Goal: Share content

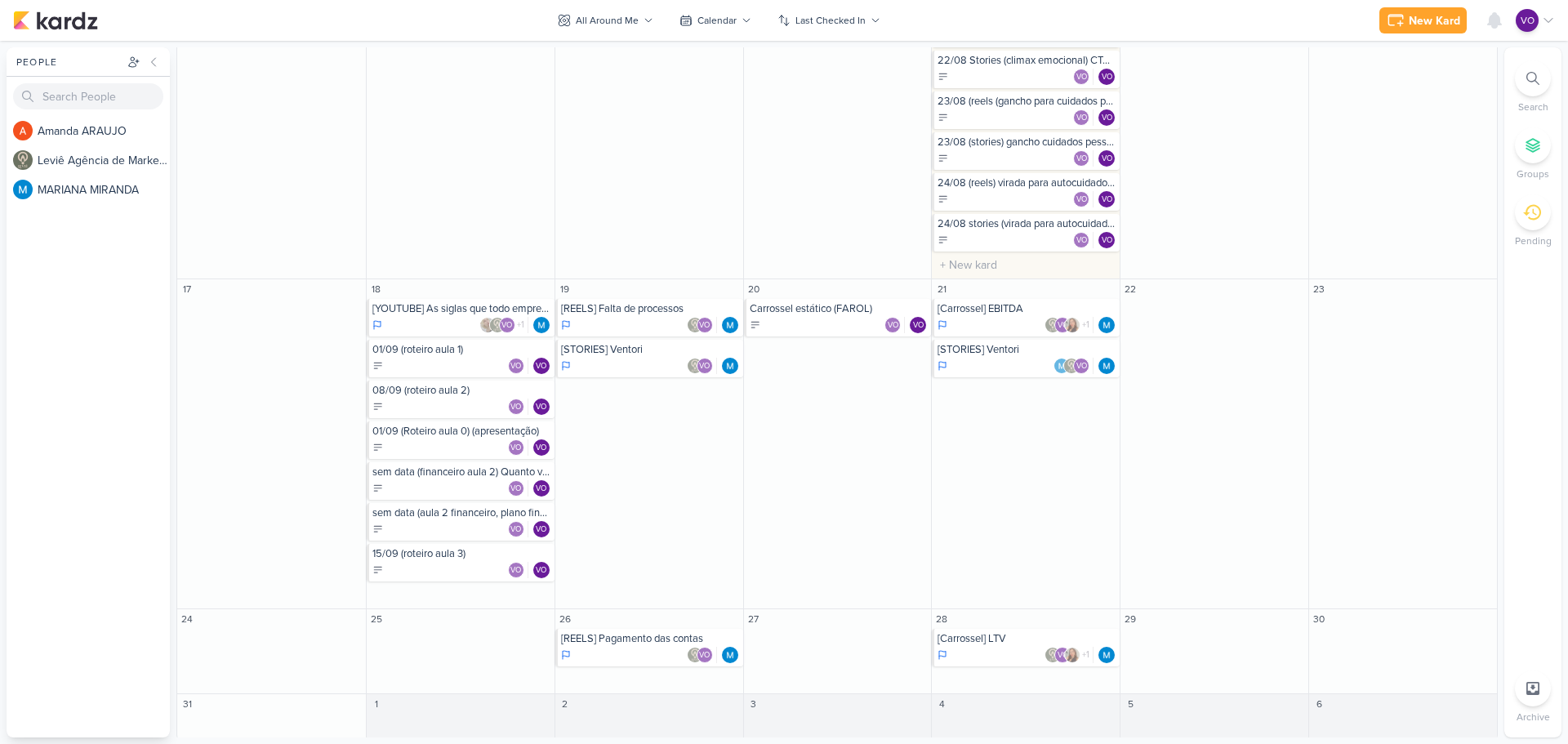
scroll to position [1003, 0]
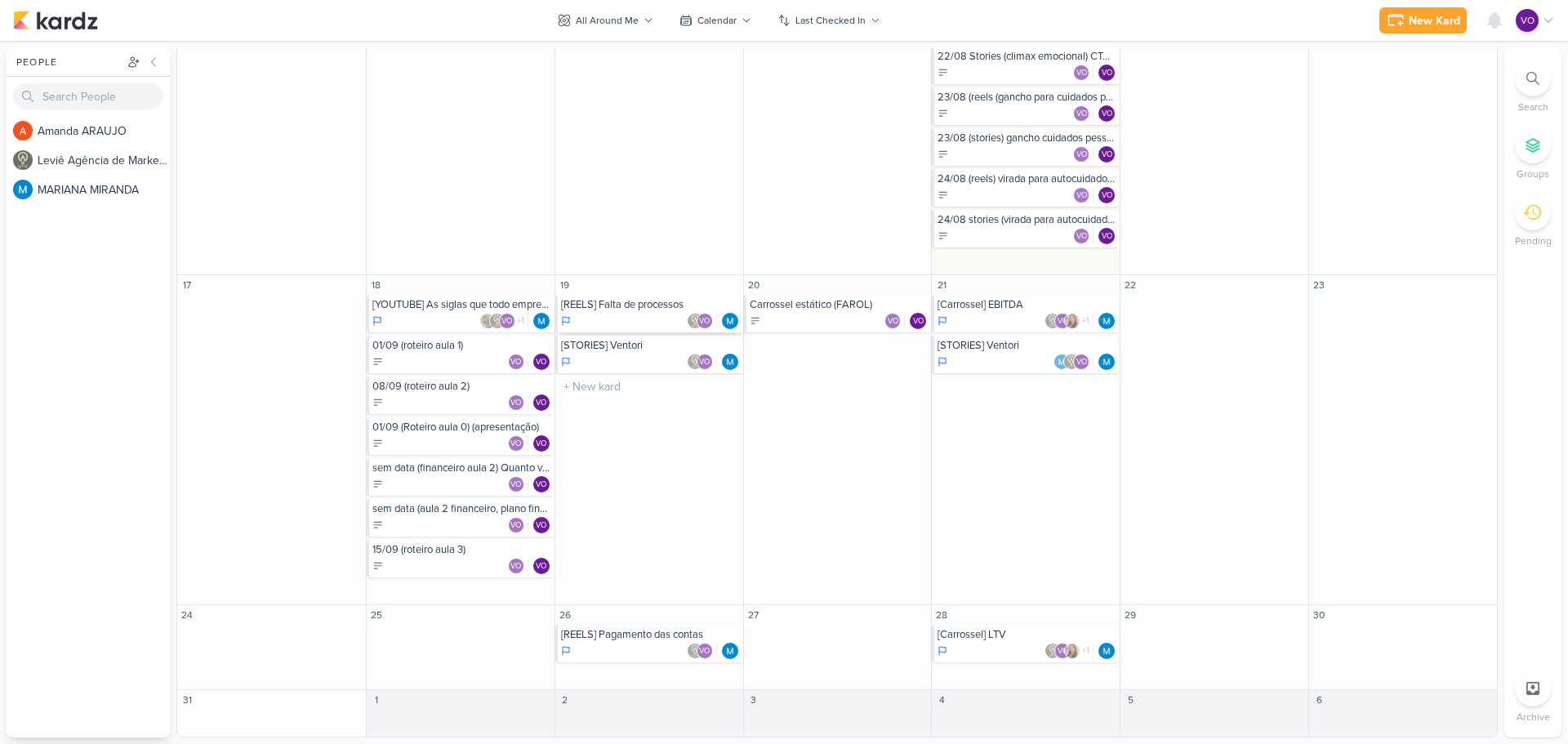
click at [621, 312] on div "VO" at bounding box center [650, 320] width 179 height 16
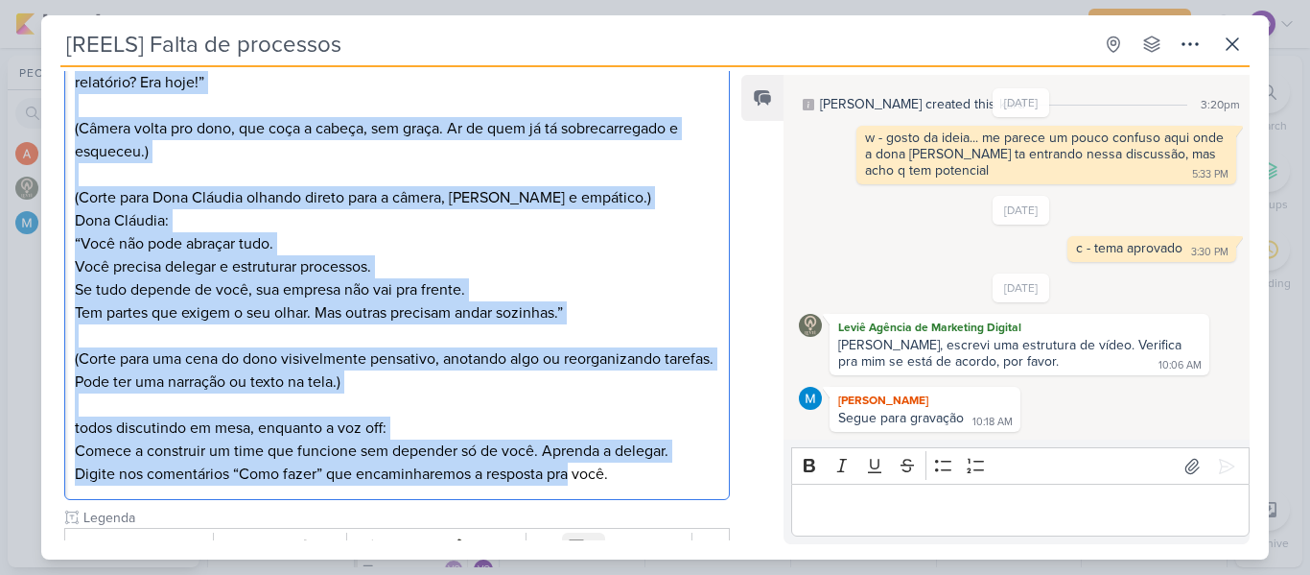
scroll to position [654, 0]
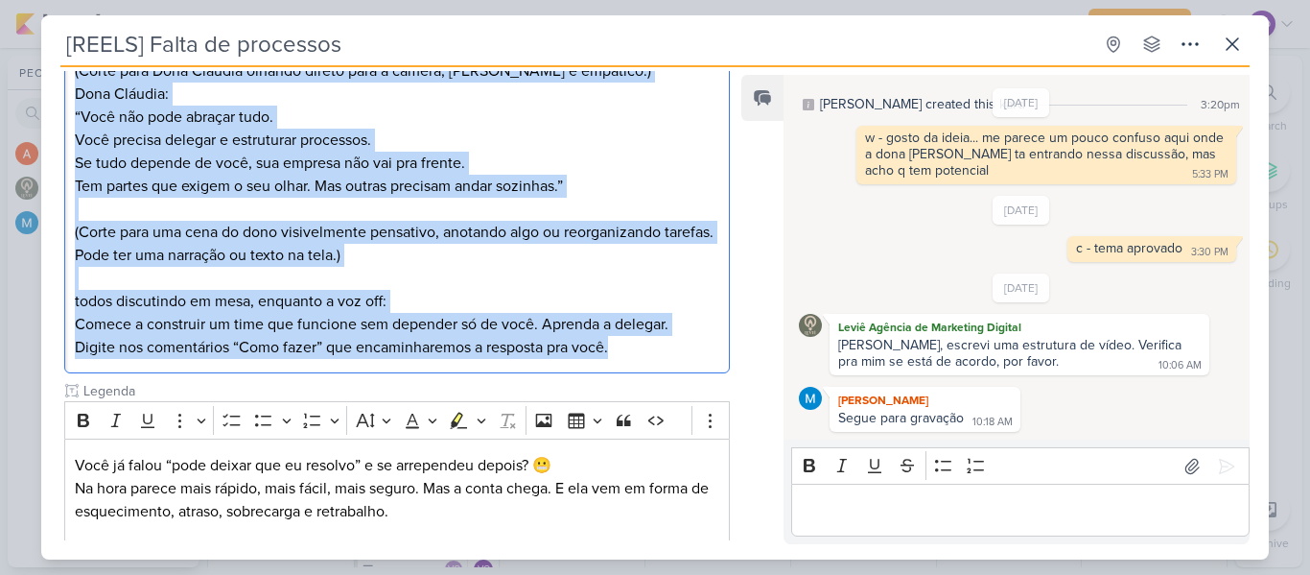
drag, startPoint x: 70, startPoint y: 329, endPoint x: 646, endPoint y: 356, distance: 577.1
click at [646, 356] on div "(Equipe reunida. Uma pessoa pergunta, levemente confusa.) Pessoa 1 (olhando par…" at bounding box center [397, 14] width 666 height 720
copy div "(Loremi dolorsi. Ame consec adipisci, elitseddo eiusmod.) Tempor 4 (incidid utl…"
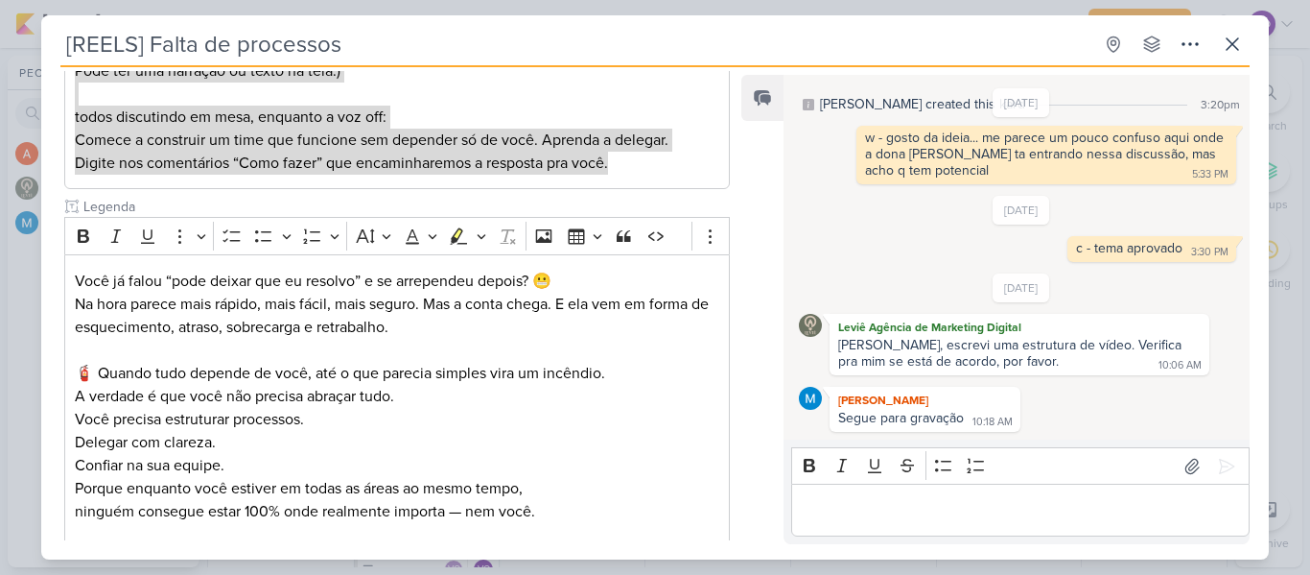
scroll to position [846, 0]
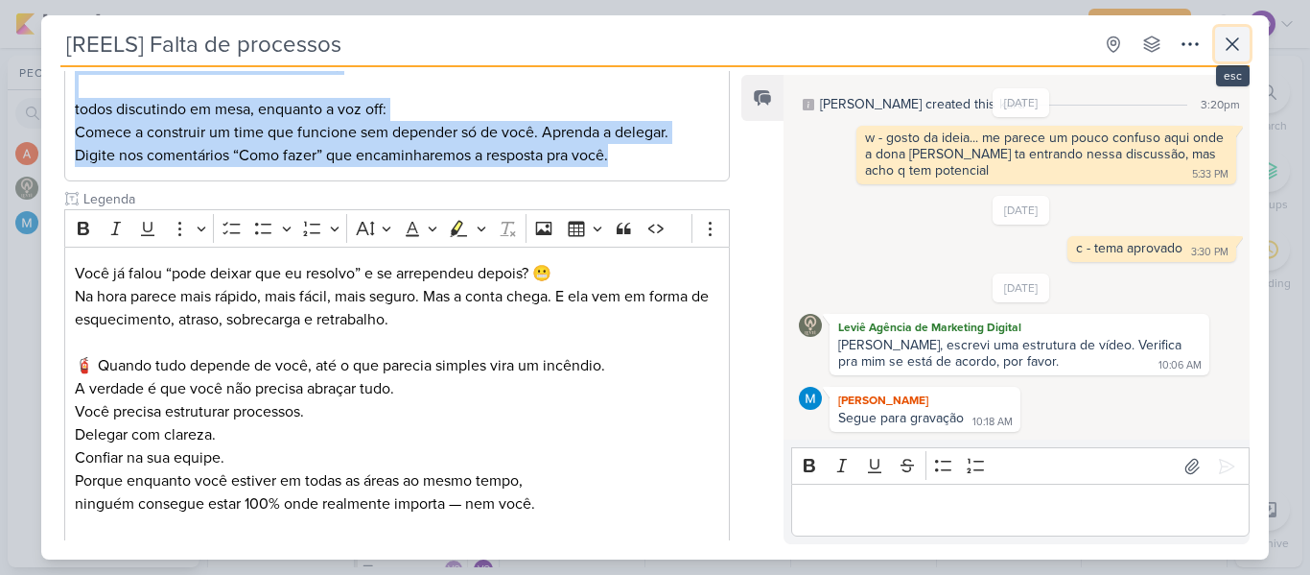
click at [1220, 52] on button at bounding box center [1232, 44] width 35 height 35
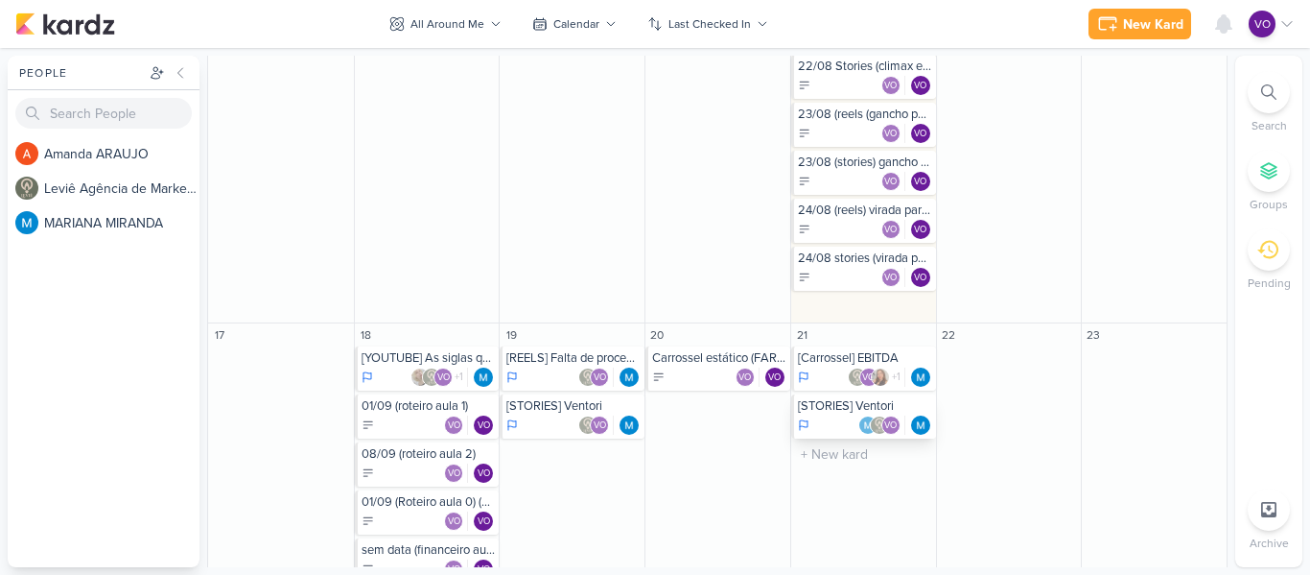
click at [820, 416] on div "VO" at bounding box center [865, 424] width 134 height 19
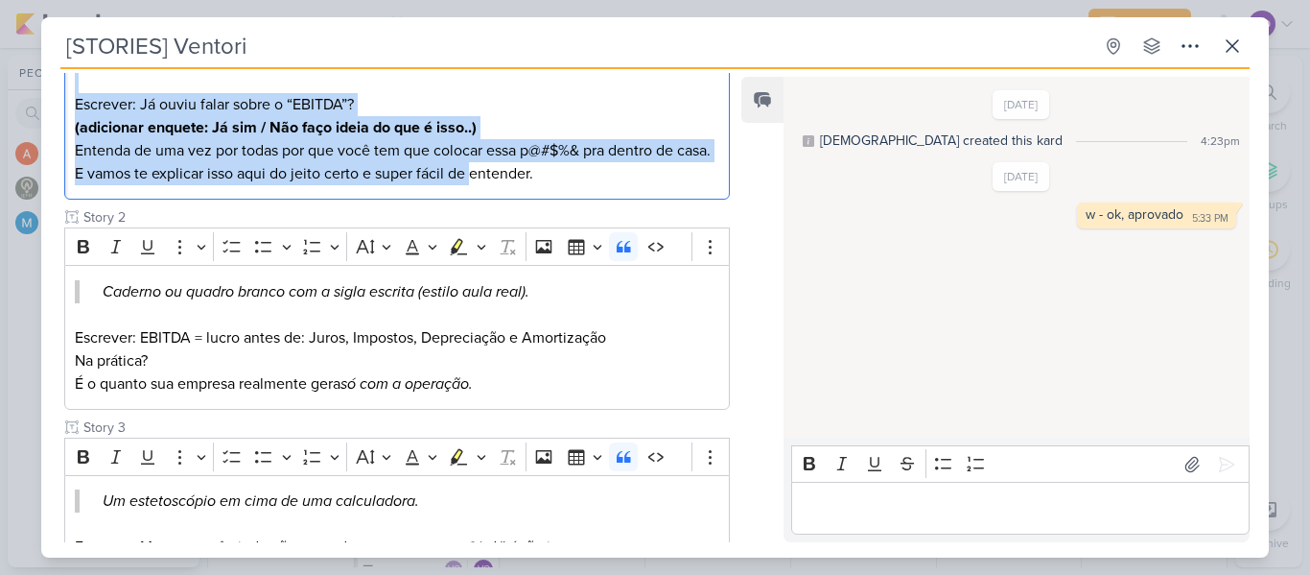
scroll to position [419, 0]
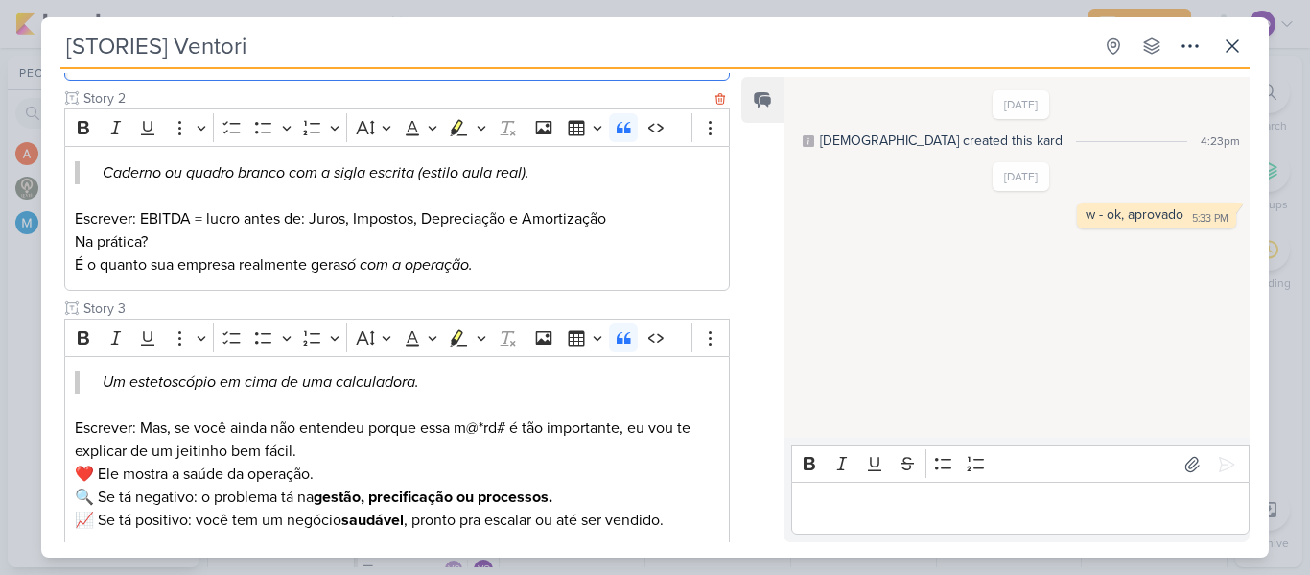
drag, startPoint x: 100, startPoint y: 334, endPoint x: 492, endPoint y: 268, distance: 397.8
click at [492, 268] on div "Story 1 Rich Text Editor Bold Italic Underline More To-do List Bulleted List Bu…" at bounding box center [397, 491] width 666 height 1316
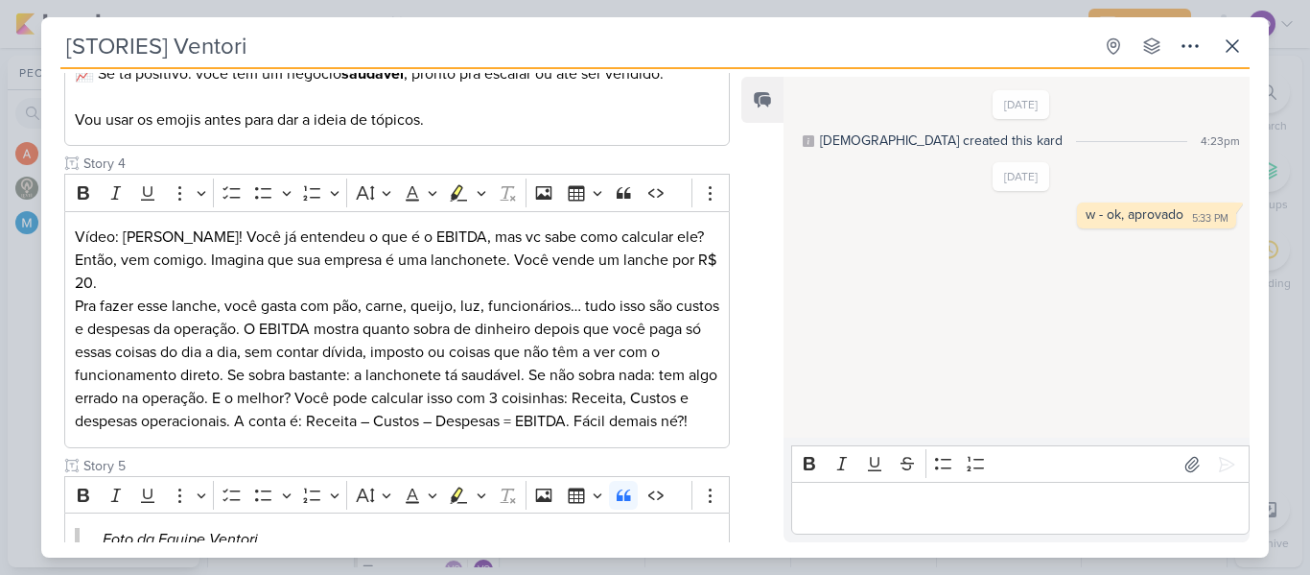
scroll to position [899, 0]
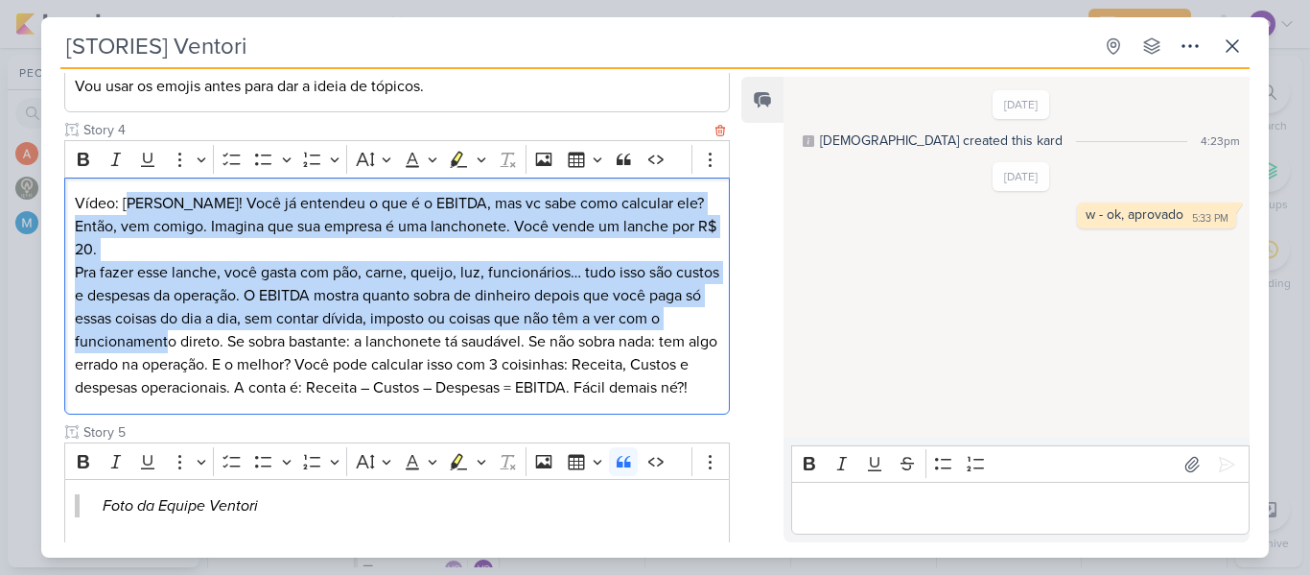
drag, startPoint x: 128, startPoint y: 228, endPoint x: 215, endPoint y: 344, distance: 145.2
click at [215, 344] on div "Vídeo: [PERSON_NAME]! Você já entendeu o que é o EBITDA, mas vc sabe como calcu…" at bounding box center [397, 295] width 666 height 237
click at [137, 295] on p "Pra fazer esse lanche, você gasta com pão, carne, queijo, luz, funcionários… tu…" at bounding box center [397, 330] width 645 height 138
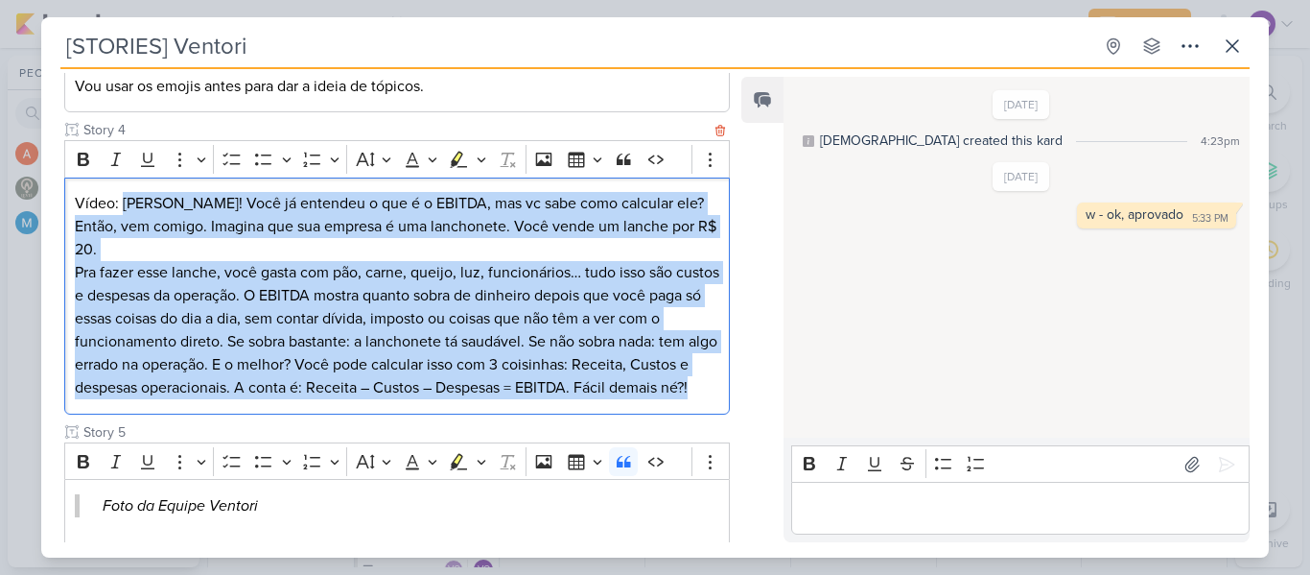
drag, startPoint x: 121, startPoint y: 229, endPoint x: 212, endPoint y: 419, distance: 210.6
click at [212, 414] on div "Vídeo: [PERSON_NAME]! Você já entendeu o que é o EBITDA, mas vc sabe como calcu…" at bounding box center [397, 295] width 666 height 237
copy div "[PERSON_NAME]! Você já entendeu o que é o EBITDA, mas vc sabe como calcular ele…"
click at [1229, 47] on icon at bounding box center [1232, 46] width 23 height 23
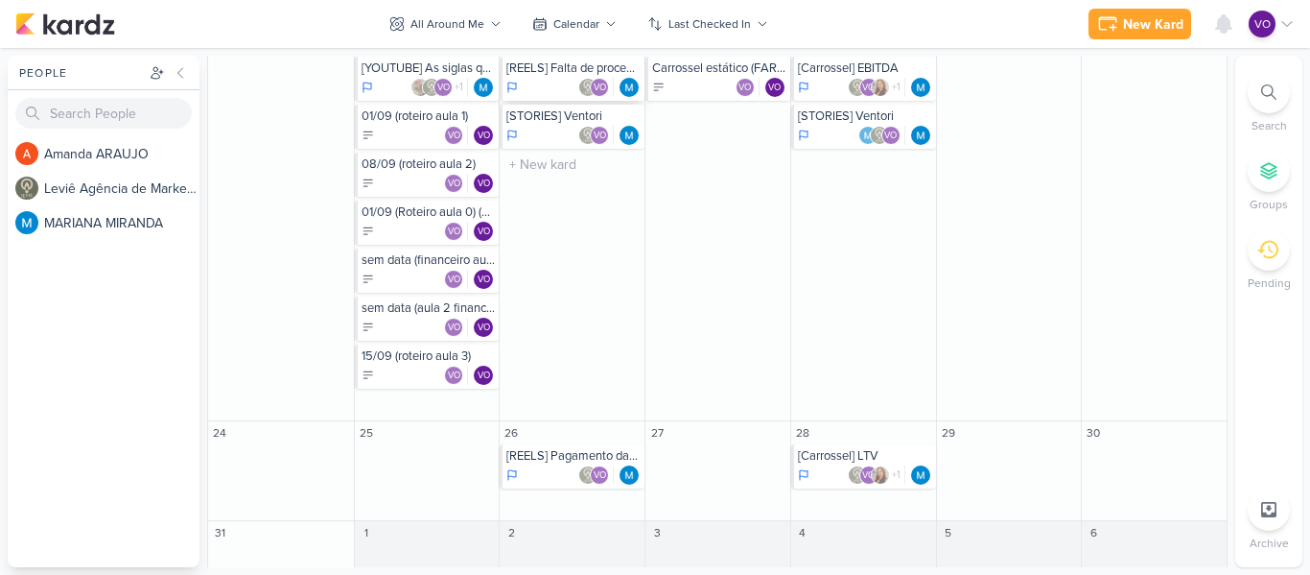
scroll to position [1477, 0]
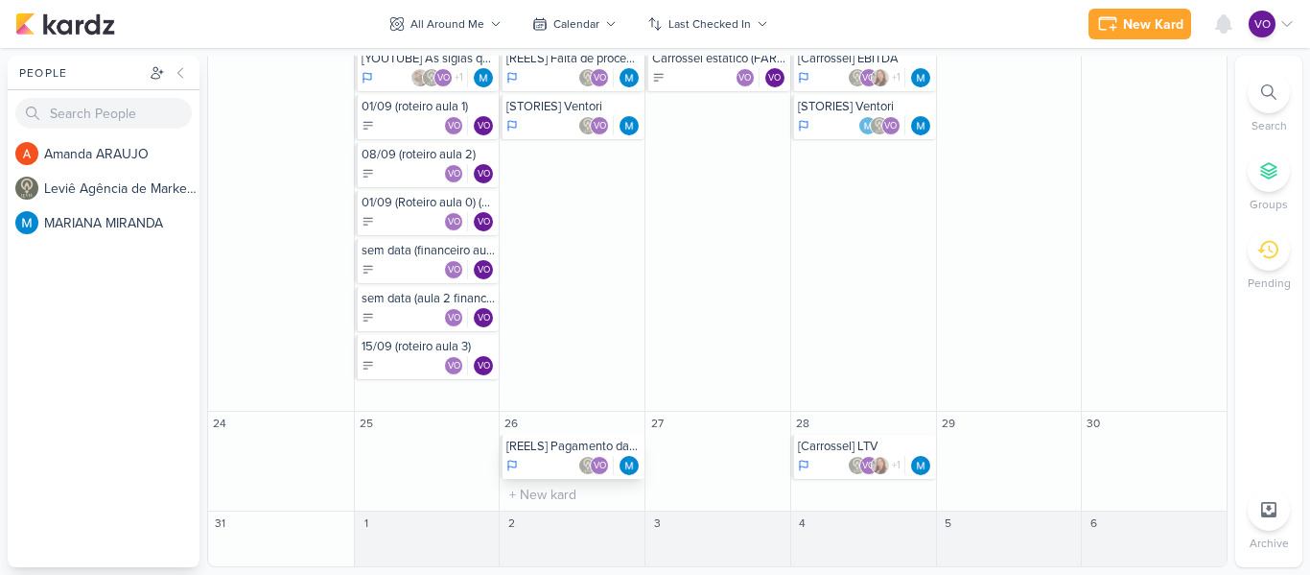
click at [545, 454] on div "[REELS] Pagamento das contas VO" at bounding box center [572, 457] width 145 height 44
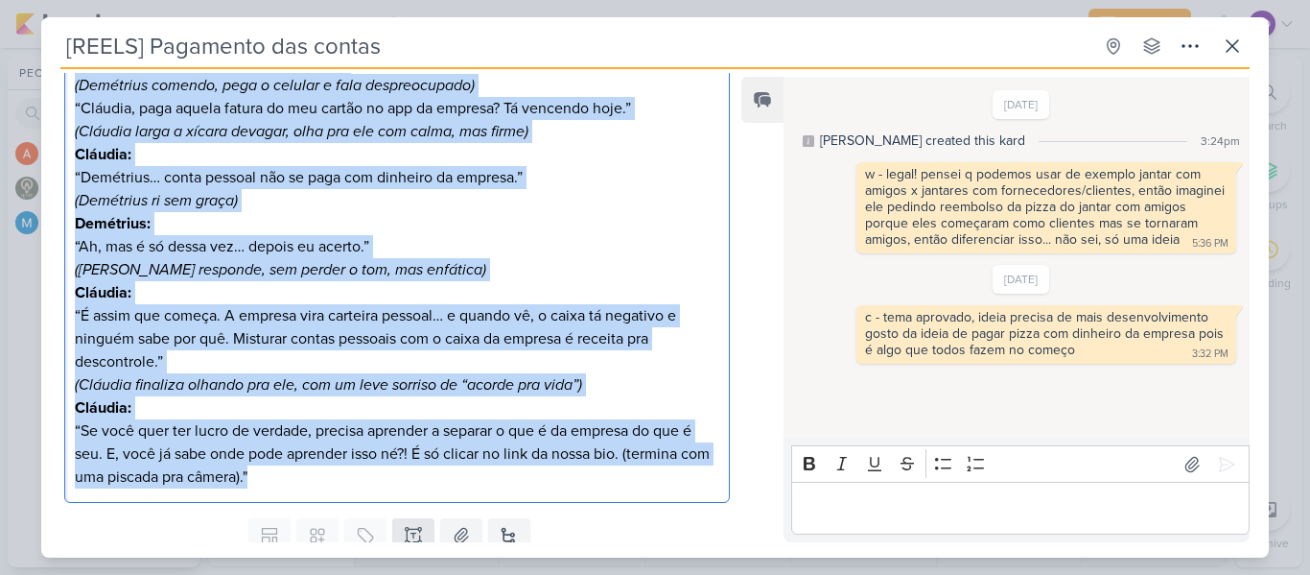
scroll to position [334, 0]
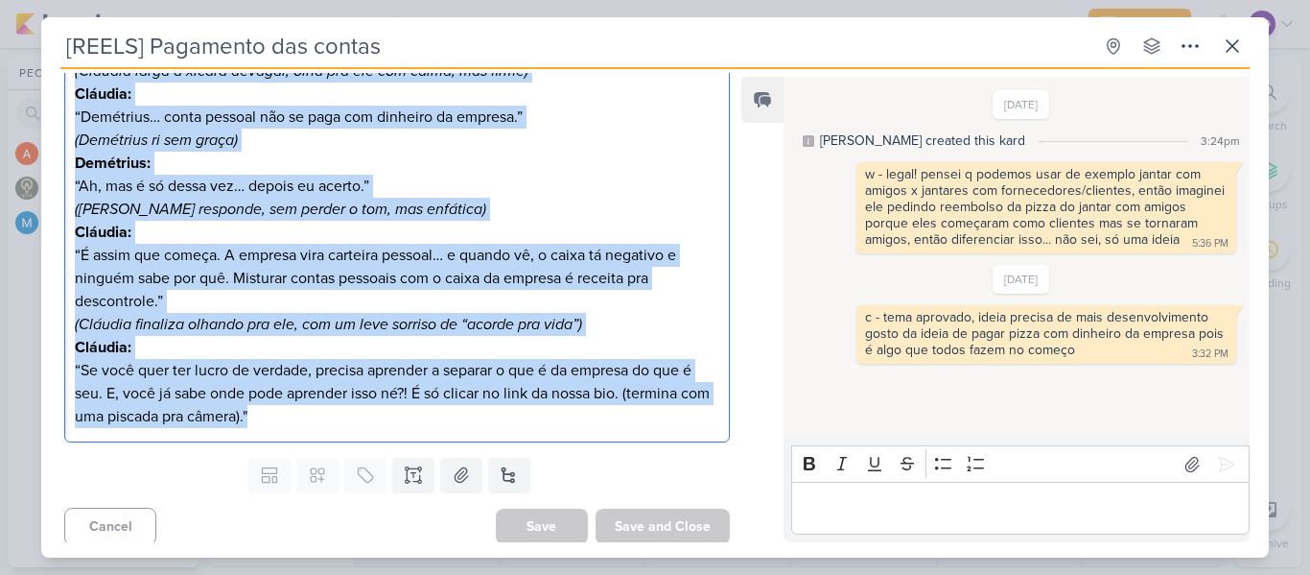
drag, startPoint x: 76, startPoint y: 341, endPoint x: 365, endPoint y: 423, distance: 300.9
click at [365, 423] on div "Mesa de café da manhã, clima informal (Demétrius comendo, pega o celular e fala…" at bounding box center [397, 209] width 666 height 467
copy div "Mesa de café da manhã, clima informal (Demétrius comendo, pega o celular e fala…"
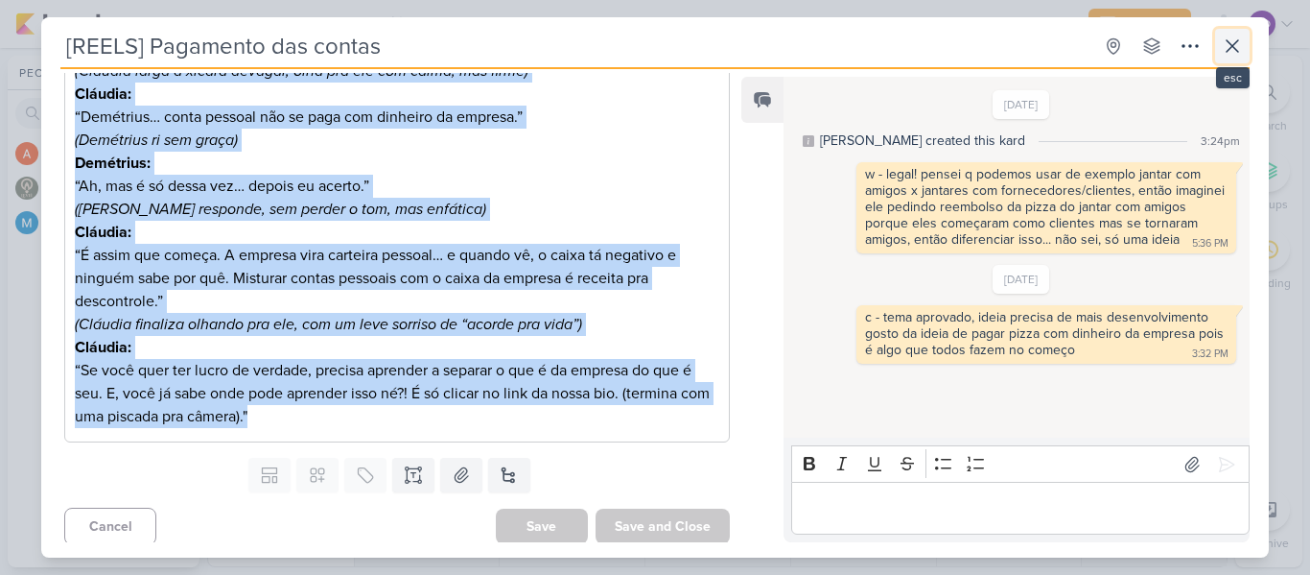
click at [1236, 46] on icon at bounding box center [1232, 46] width 23 height 23
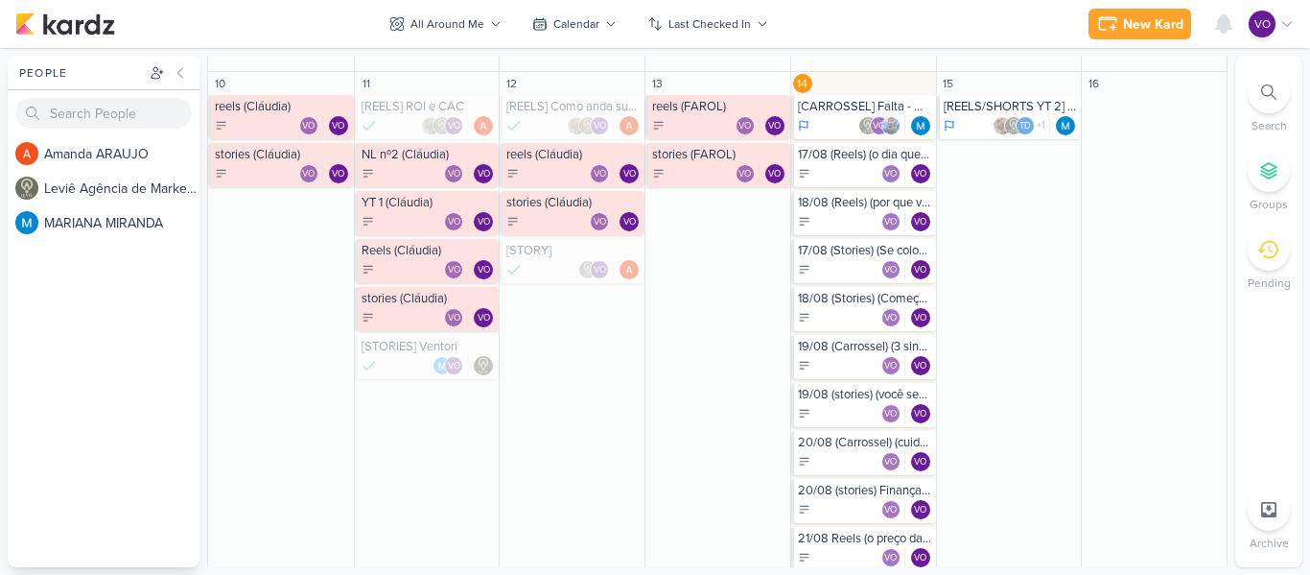
scroll to position [518, 0]
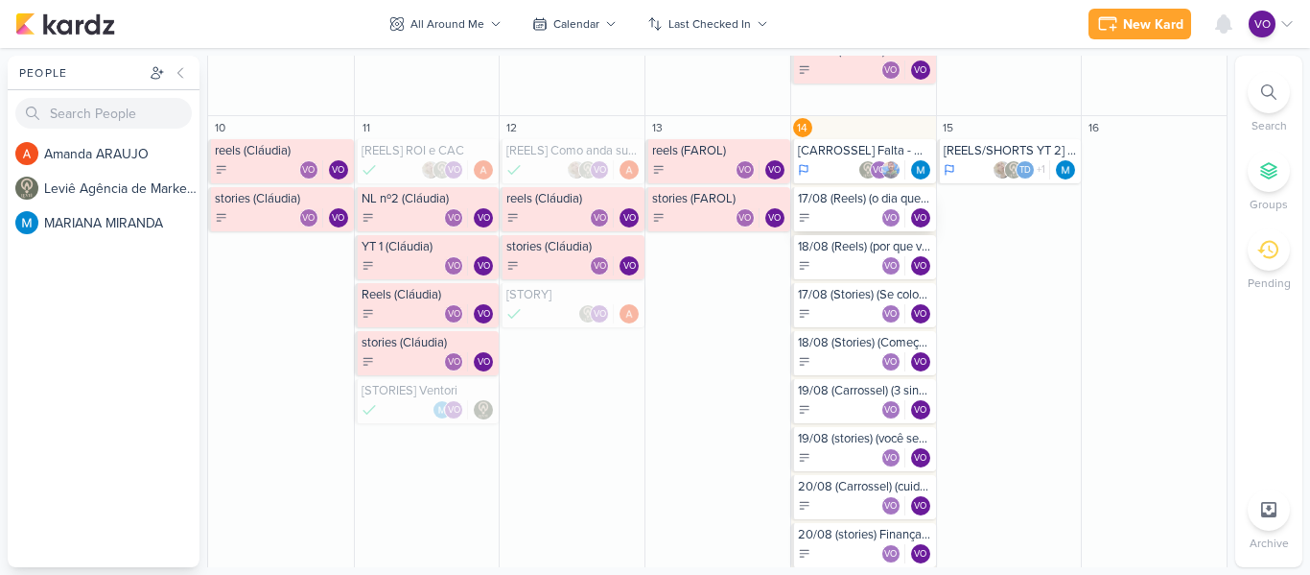
click at [816, 217] on div "VO VO" at bounding box center [865, 217] width 134 height 19
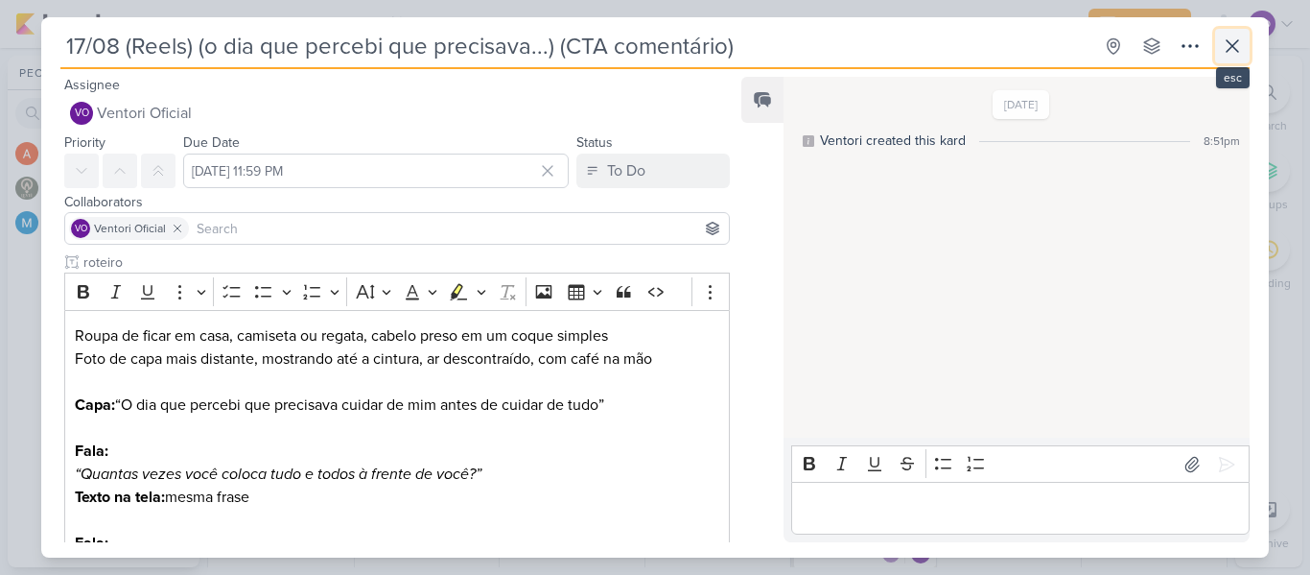
click at [1232, 41] on icon at bounding box center [1232, 46] width 23 height 23
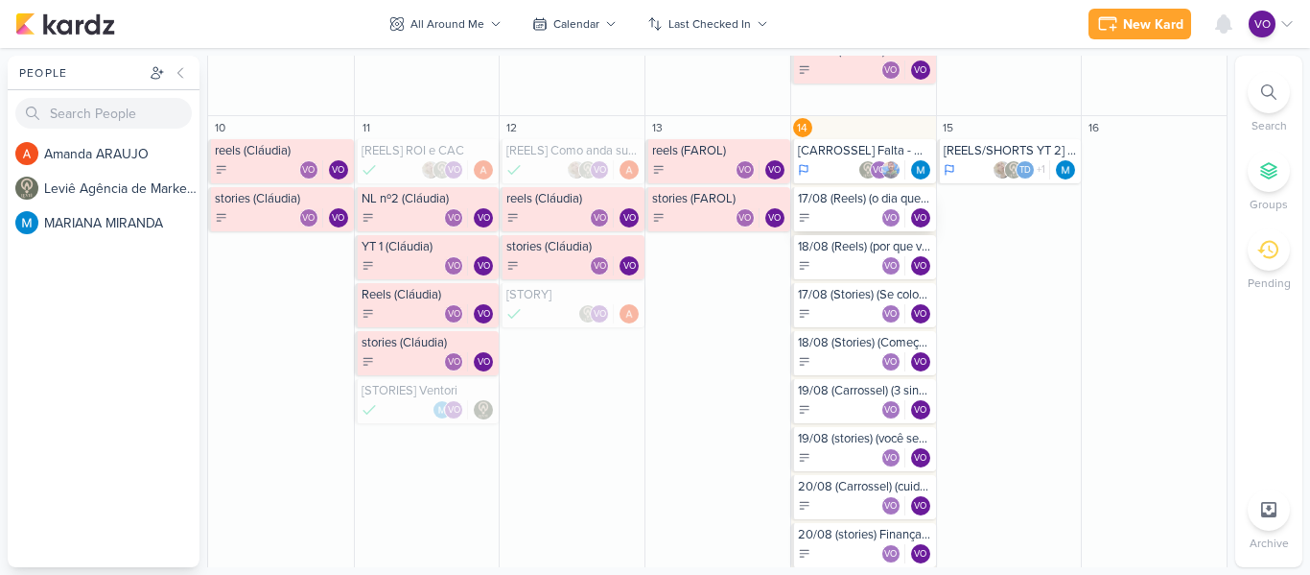
click at [844, 211] on div "VO VO" at bounding box center [865, 217] width 134 height 19
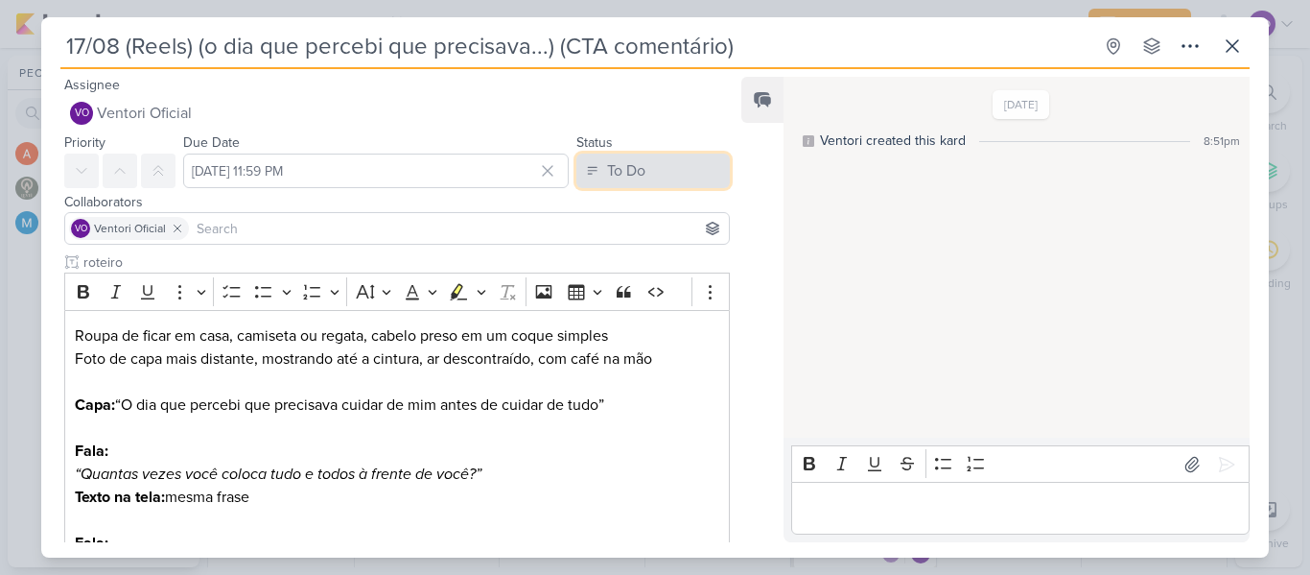
click at [683, 172] on button "To Do" at bounding box center [652, 170] width 153 height 35
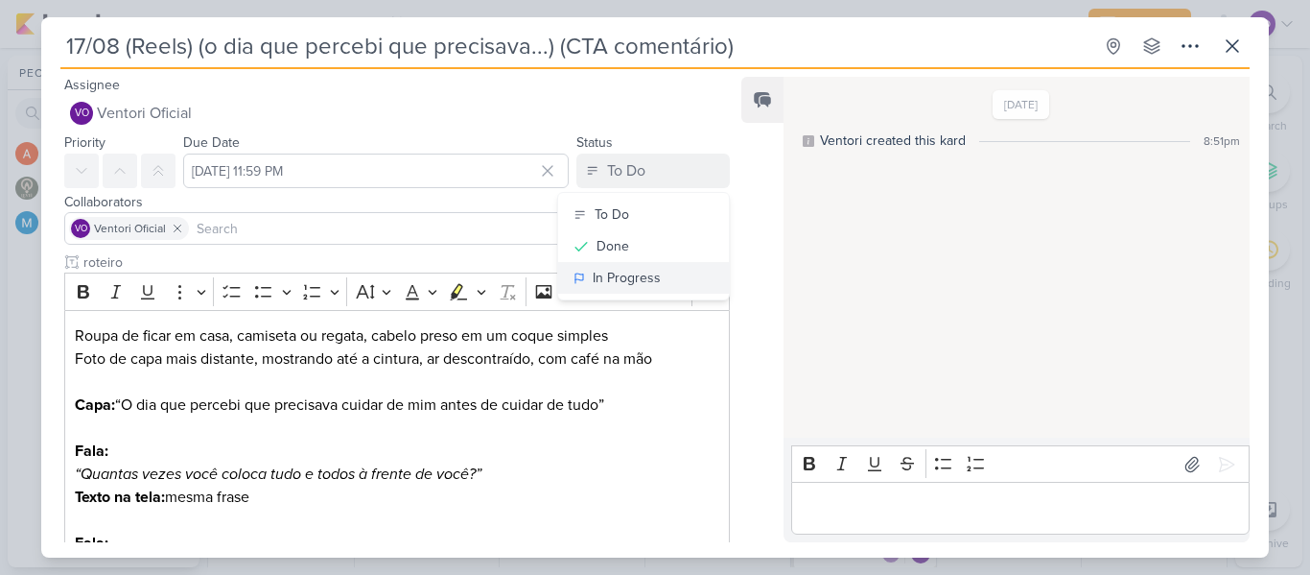
click at [617, 273] on div "In Progress" at bounding box center [627, 278] width 68 height 20
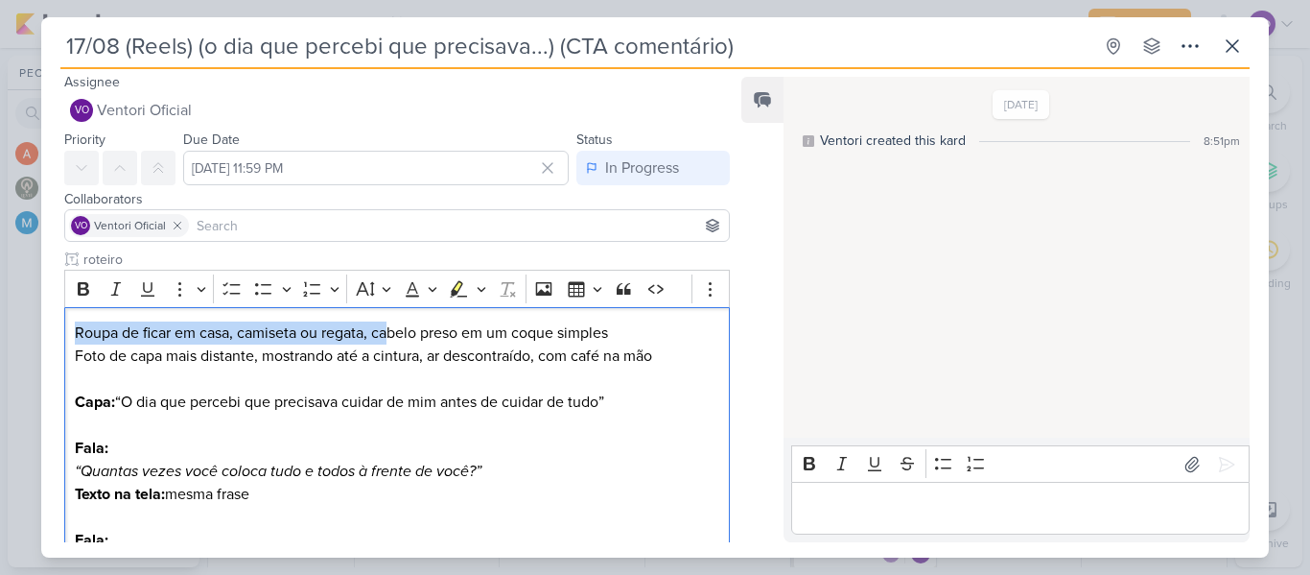
scroll to position [0, 0]
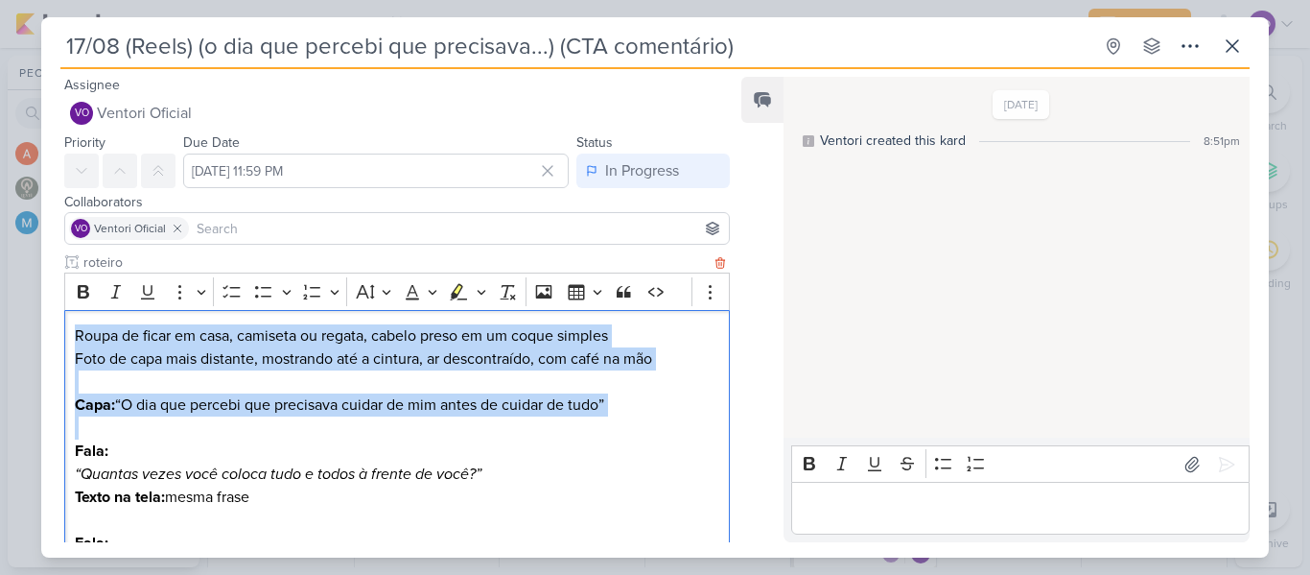
drag, startPoint x: 77, startPoint y: 337, endPoint x: 316, endPoint y: 435, distance: 258.1
click at [317, 432] on p "Editor editing area: main" at bounding box center [397, 427] width 645 height 23
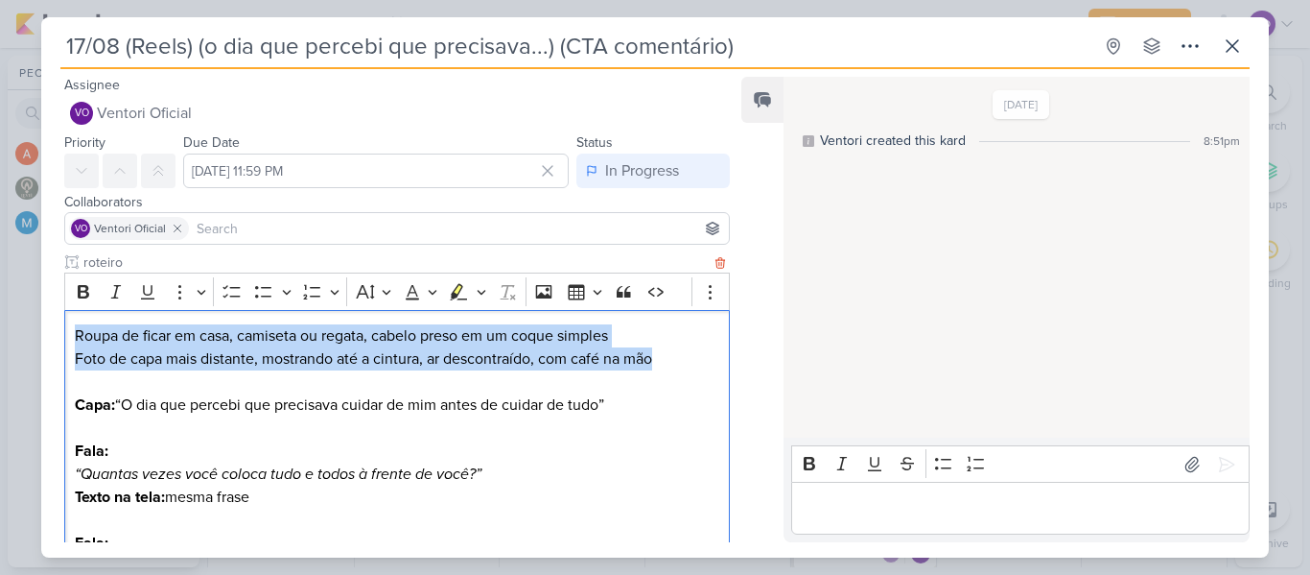
drag, startPoint x: 73, startPoint y: 340, endPoint x: 678, endPoint y: 359, distance: 605.5
copy div "Roupa de ficar em casa, camiseta ou regata, cabelo preso em um coque simples Fo…"
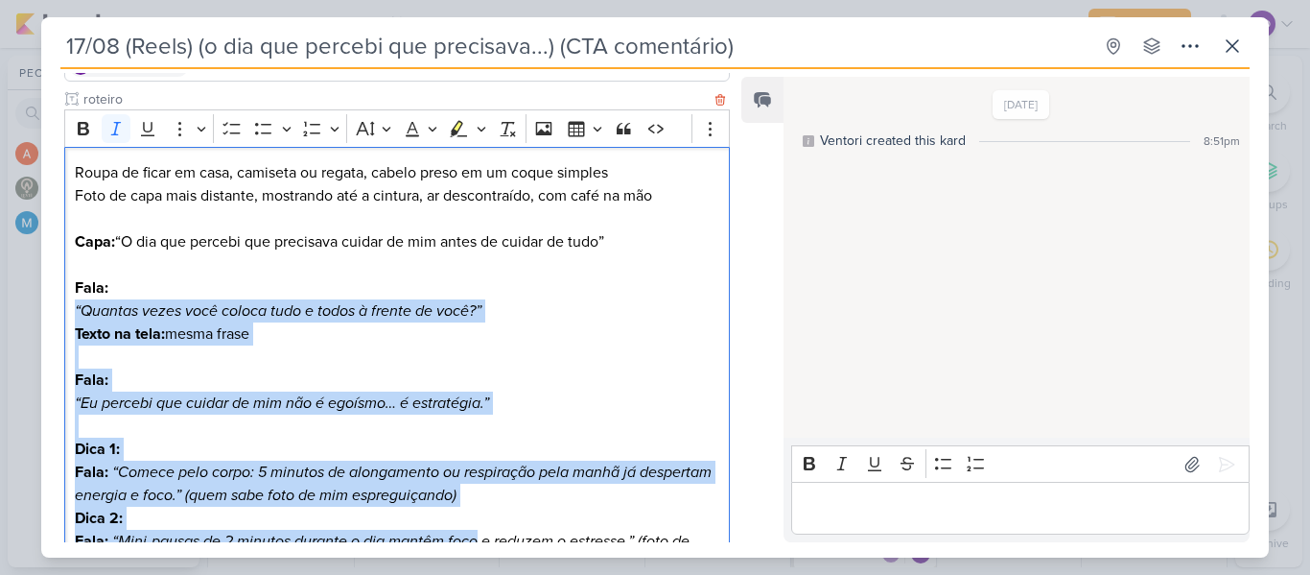
scroll to position [212, 0]
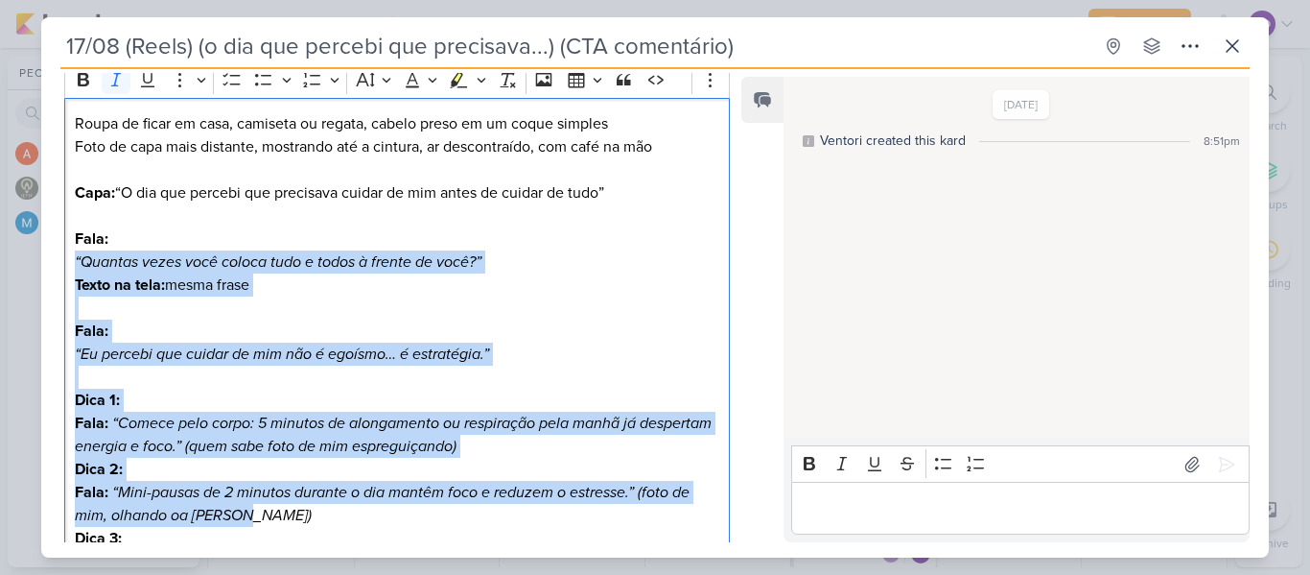
drag, startPoint x: 71, startPoint y: 376, endPoint x: 512, endPoint y: 511, distance: 461.5
click at [512, 511] on div "Roupa de ficar em casa, camiseta ou regata, cabelo preso em um coque simples Fo…" at bounding box center [397, 481] width 666 height 766
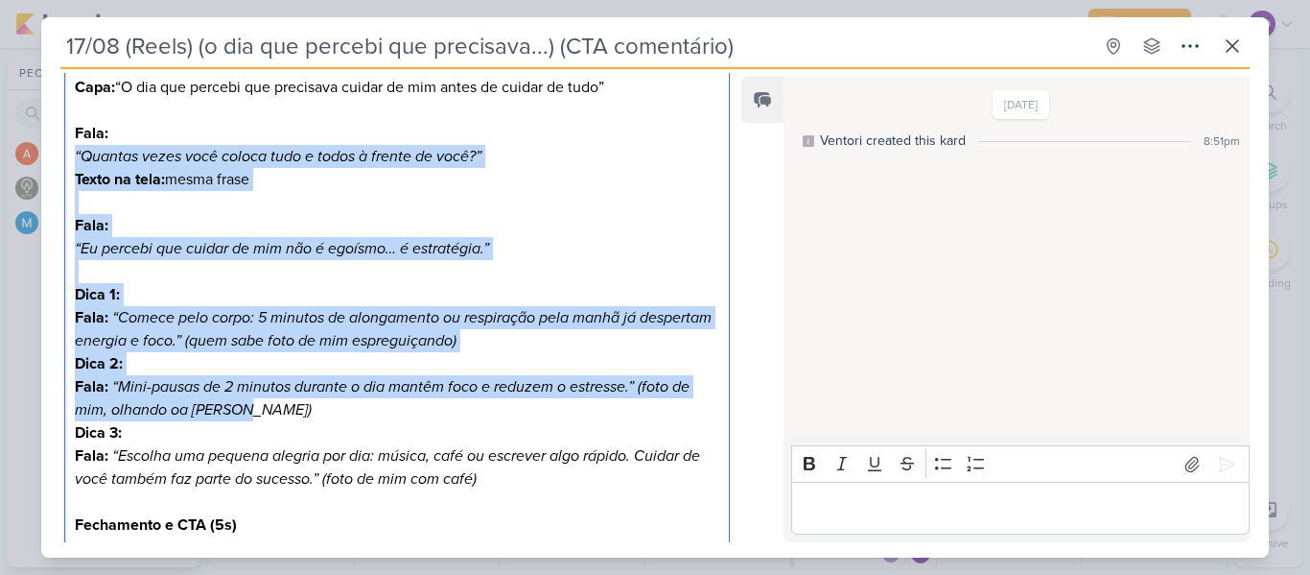
scroll to position [288, 0]
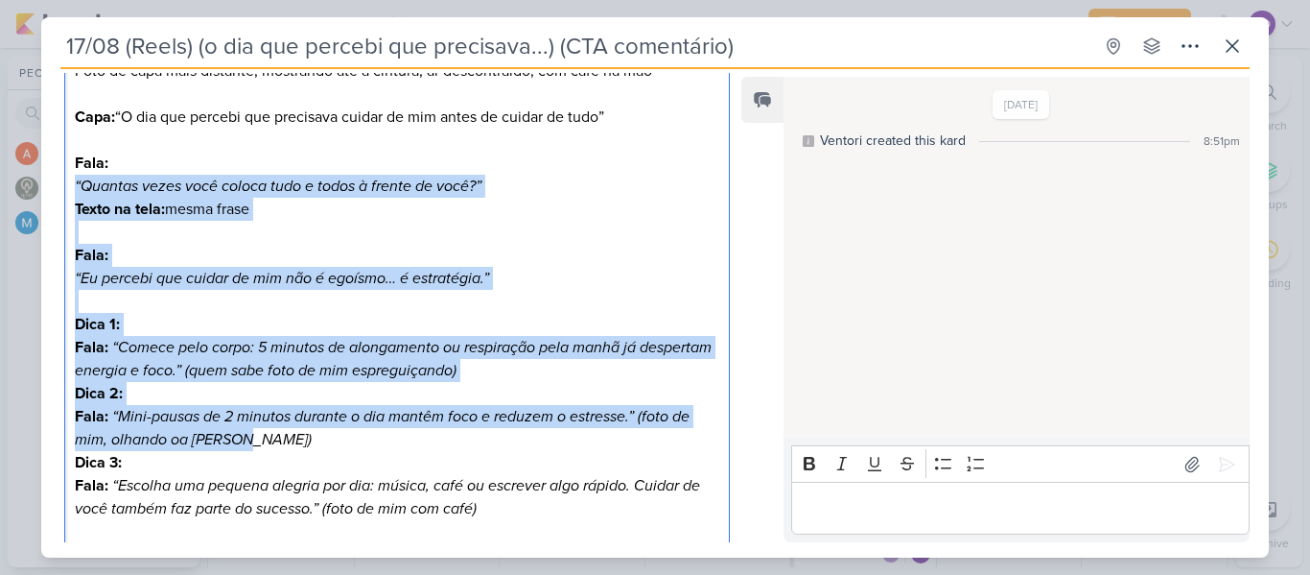
click at [208, 236] on h3 "Editor editing area: main" at bounding box center [397, 232] width 645 height 23
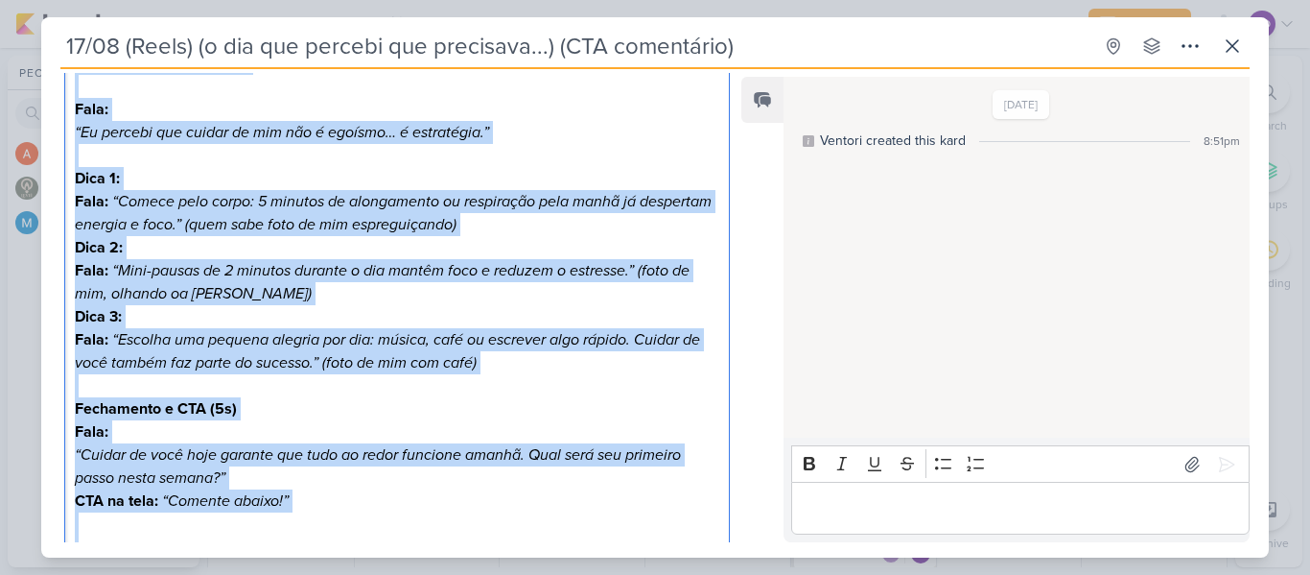
scroll to position [480, 0]
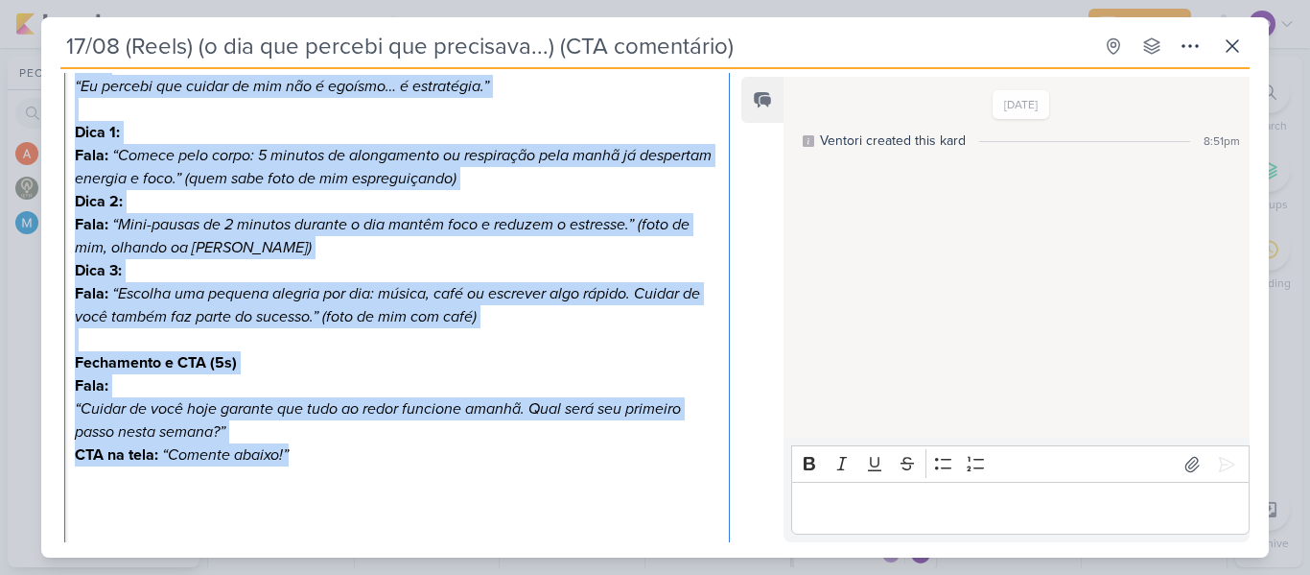
drag, startPoint x: 76, startPoint y: 189, endPoint x: 359, endPoint y: 454, distance: 387.5
click at [359, 454] on div "Roupa de ficar em casa, camiseta ou regata, cabelo preso em um coque simples Fo…" at bounding box center [397, 213] width 666 height 766
copy div "“Quantas vezes você coloca tudo e todos à frente de você?” Texto na tela: mesma…"
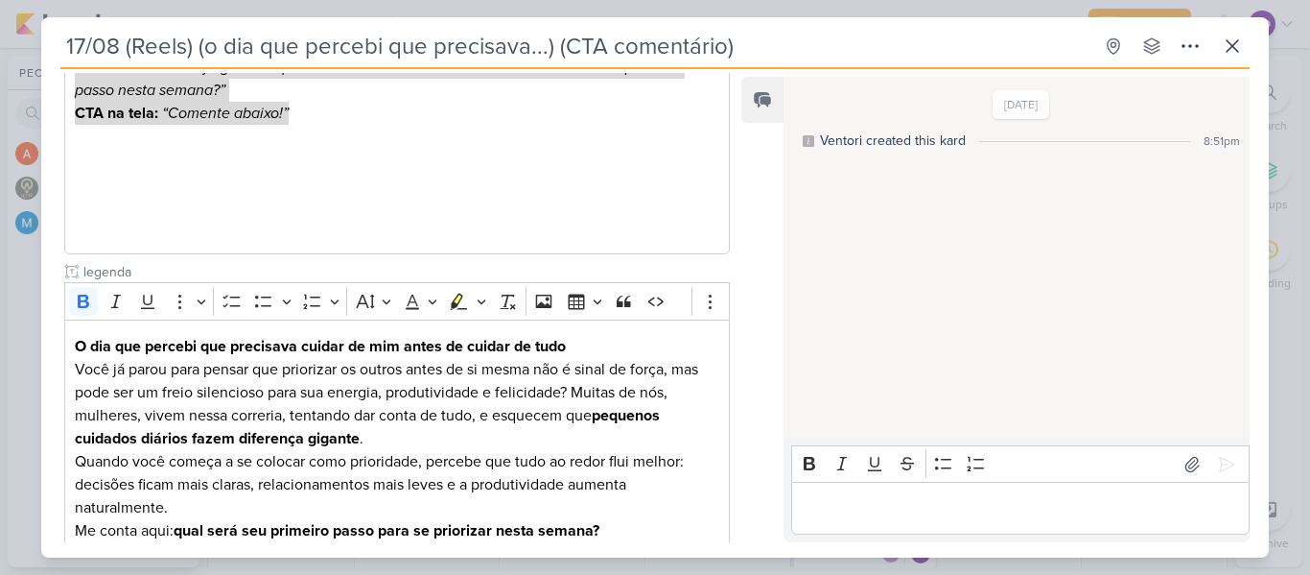
scroll to position [863, 0]
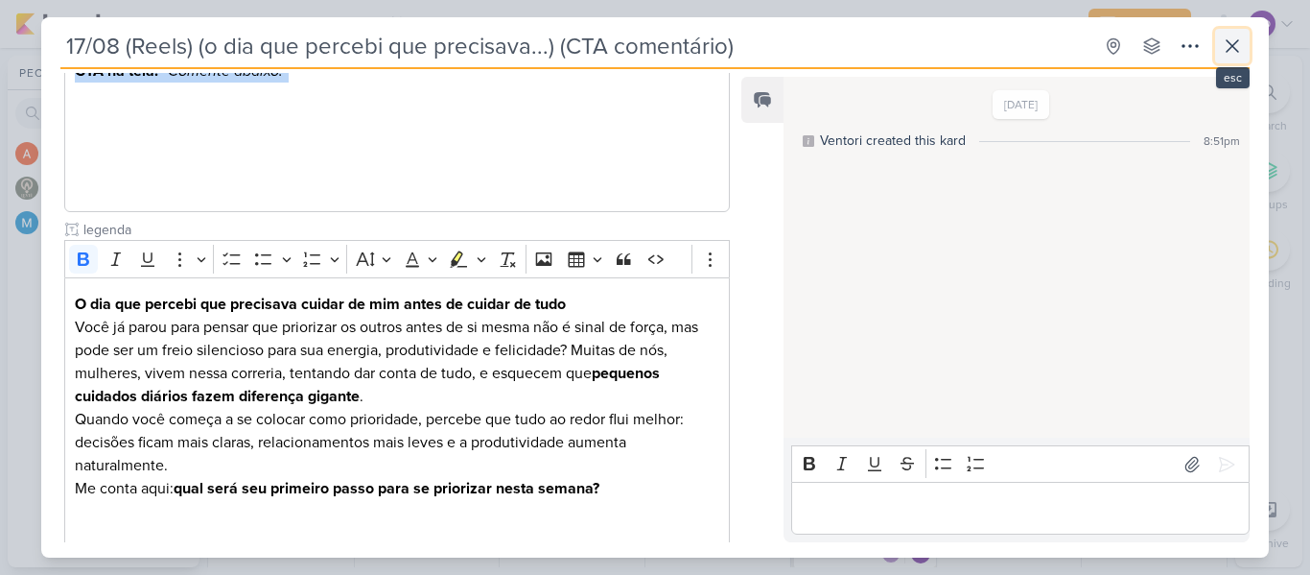
click at [1235, 47] on icon at bounding box center [1232, 46] width 23 height 23
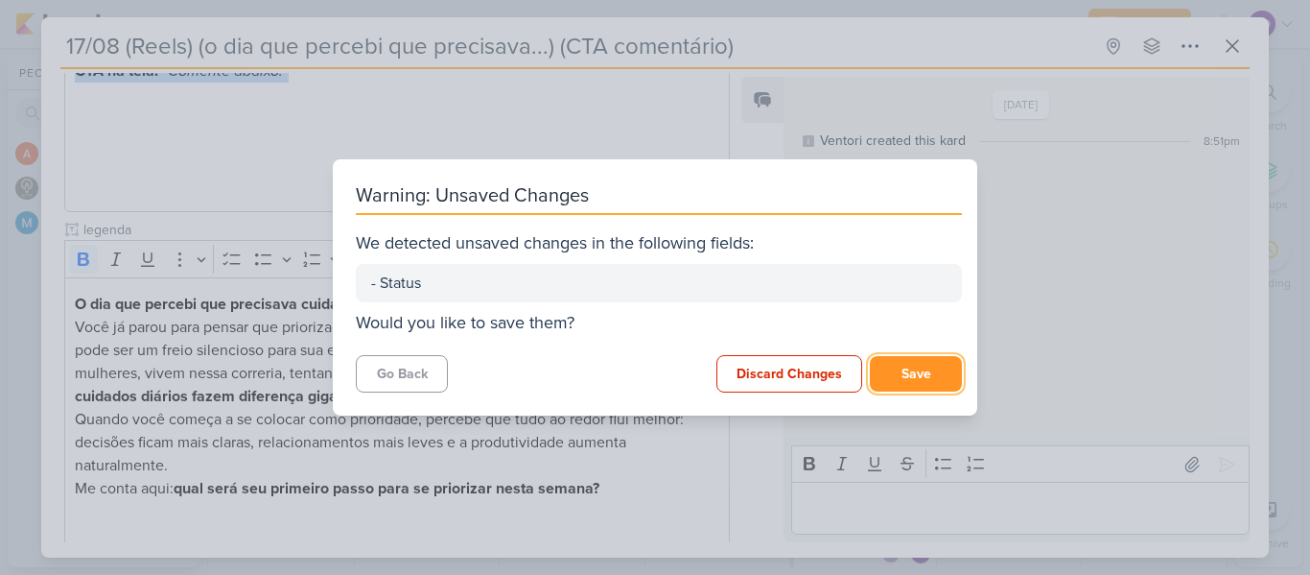
click at [907, 381] on button "Save" at bounding box center [916, 373] width 92 height 35
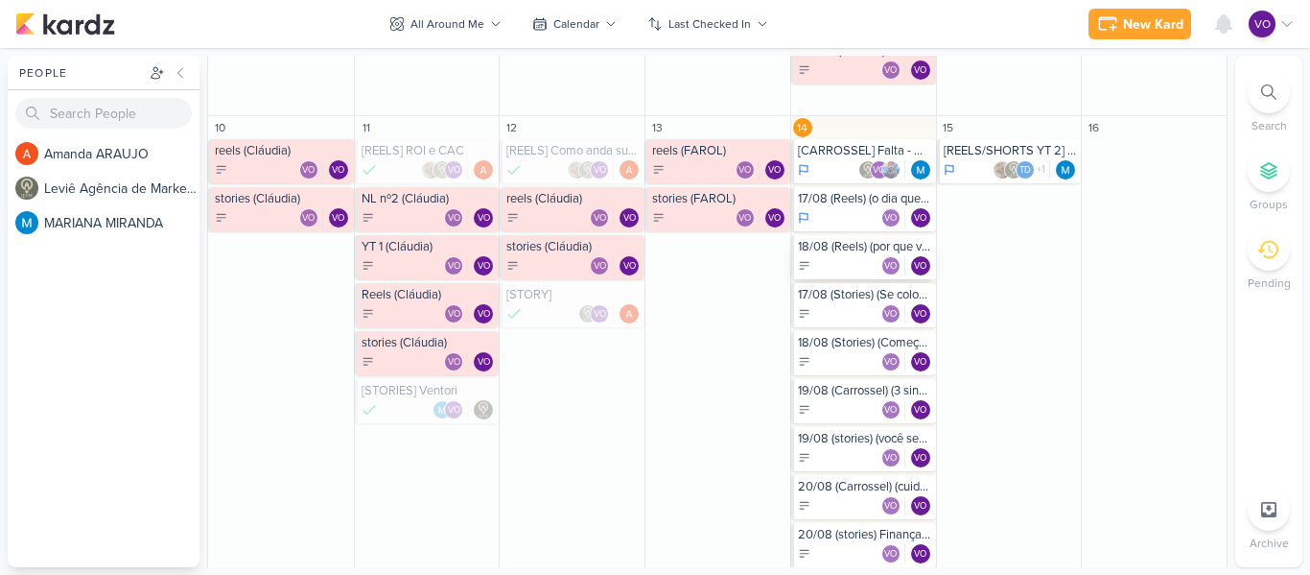
click at [845, 263] on div "VO VO" at bounding box center [865, 265] width 134 height 19
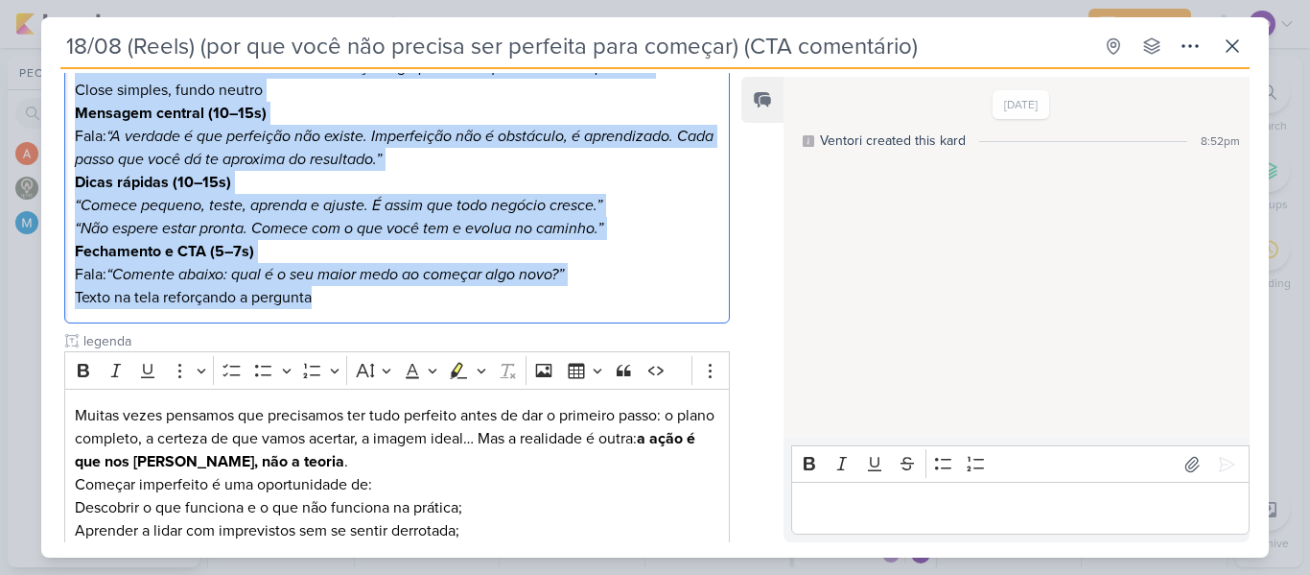
scroll to position [421, 0]
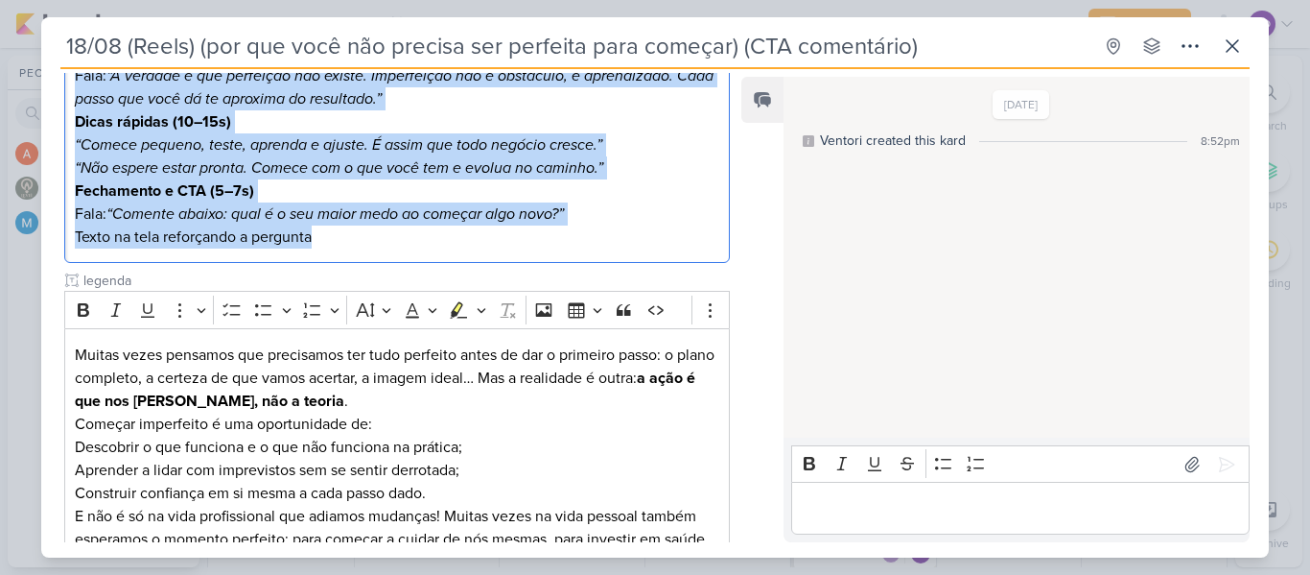
drag, startPoint x: 77, startPoint y: 246, endPoint x: 356, endPoint y: 261, distance: 279.5
click at [356, 261] on div "blusa amarela de gola mole falando direto para a câmera, tom animado e acolhedo…" at bounding box center [397, 76] width 666 height 375
copy div "blusa amarela de gola mole falando direto para a câmera, tom animado e acolhedo…"
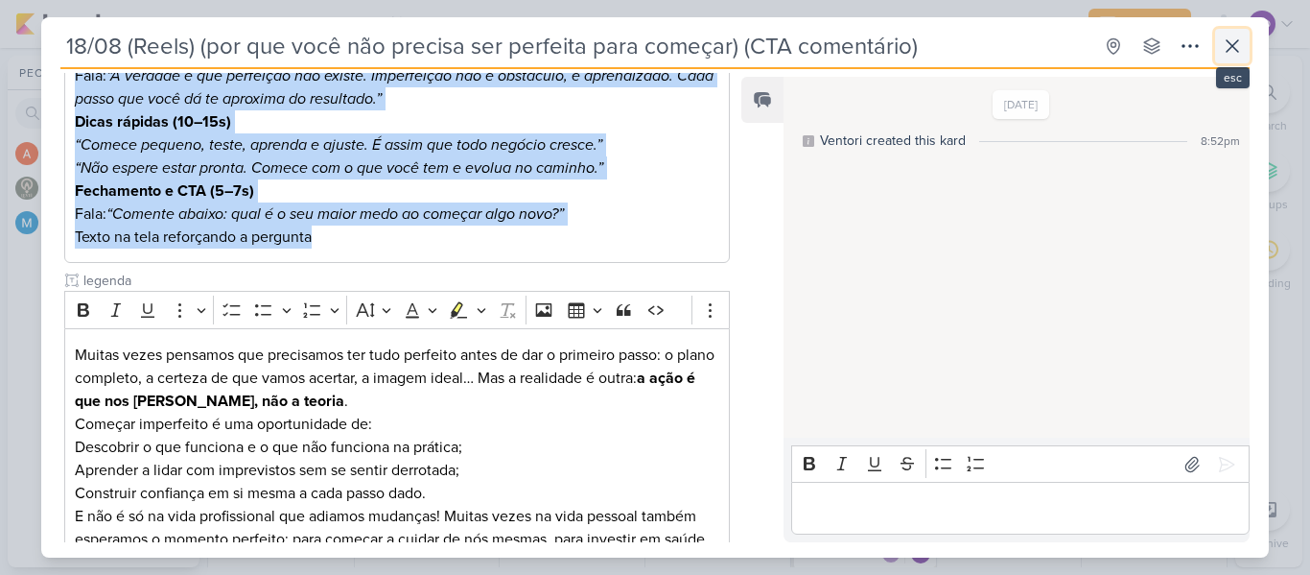
click at [1231, 47] on icon at bounding box center [1233, 46] width 12 height 12
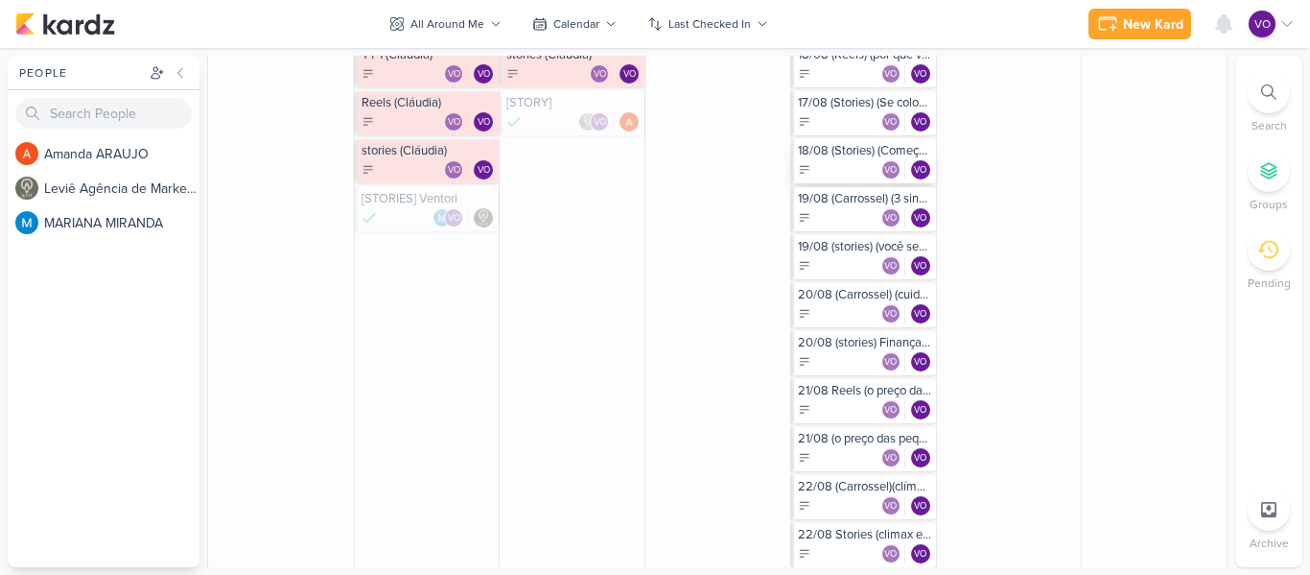
scroll to position [806, 0]
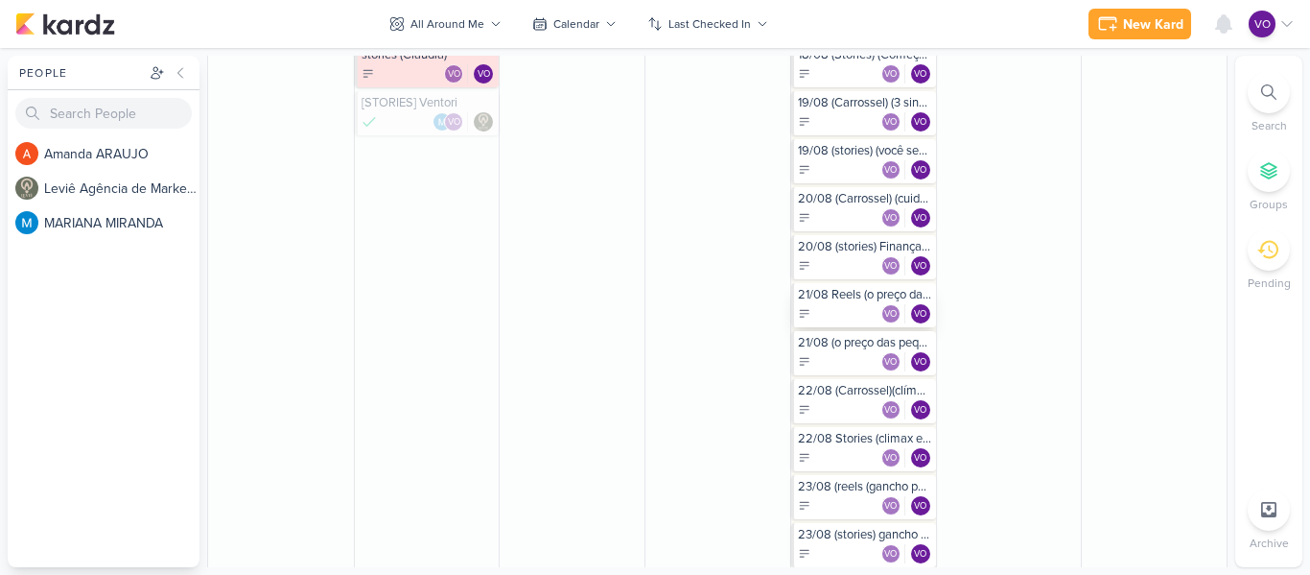
click at [851, 320] on div "VO VO" at bounding box center [865, 313] width 134 height 19
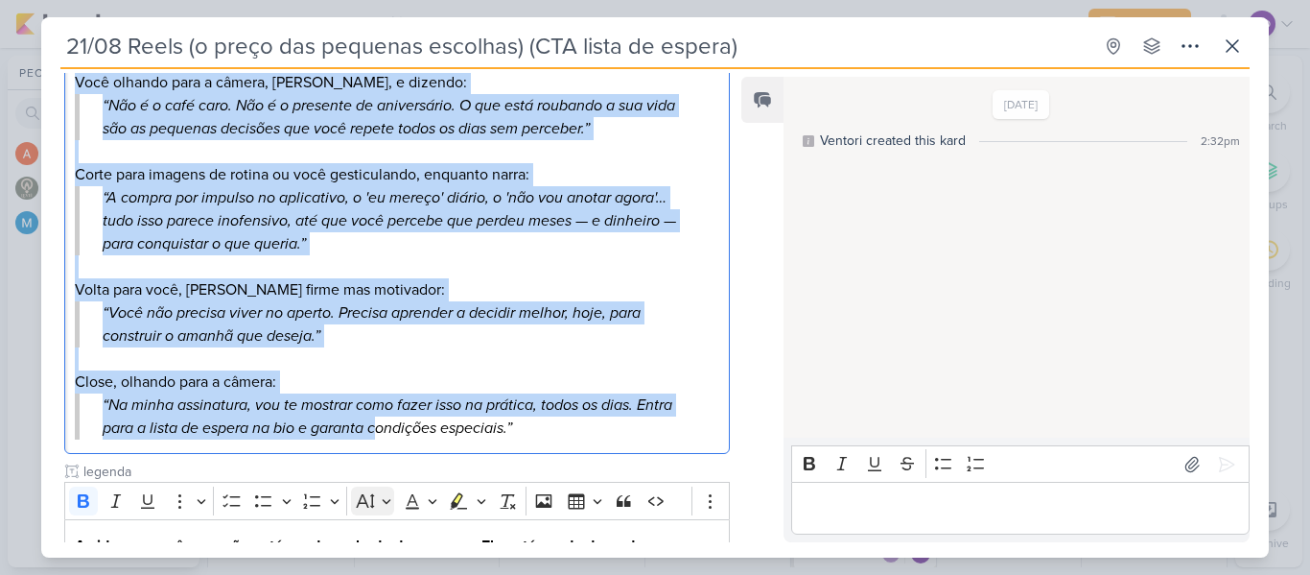
scroll to position [261, 0]
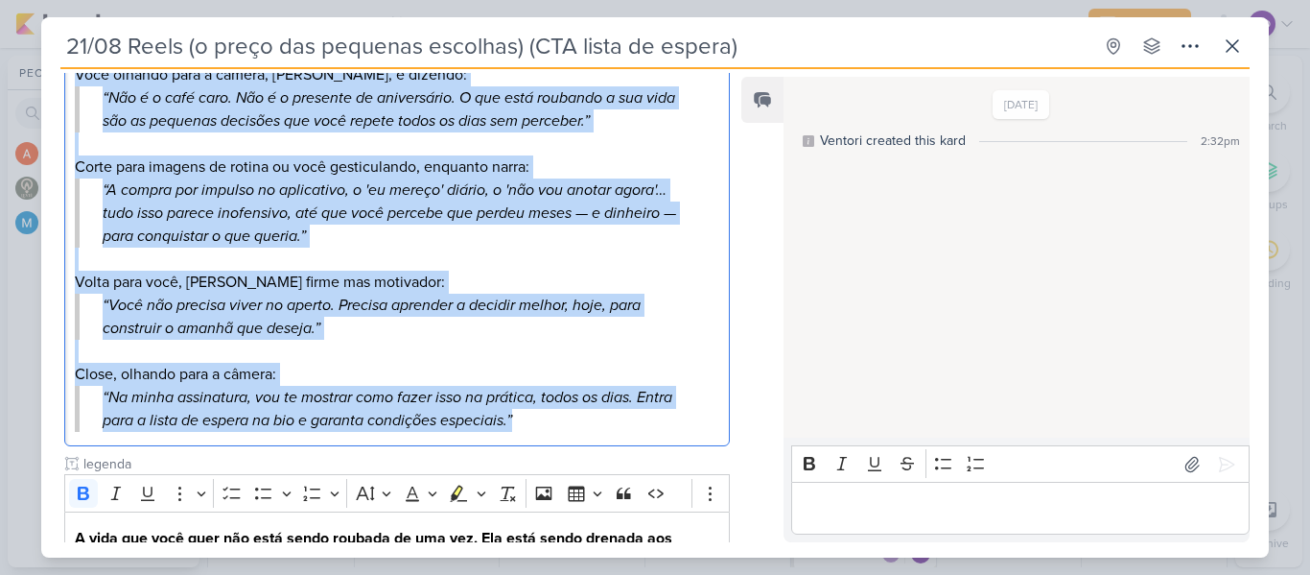
drag, startPoint x: 70, startPoint y: 239, endPoint x: 532, endPoint y: 421, distance: 496.9
click at [532, 421] on div "Você olhando para a câmera, [PERSON_NAME], e dizendo: “Não é o café caro. Não é…" at bounding box center [397, 248] width 666 height 398
copy div "Você olhando para a câmera, [PERSON_NAME], e dizendo: “Não é o café caro. Não é…"
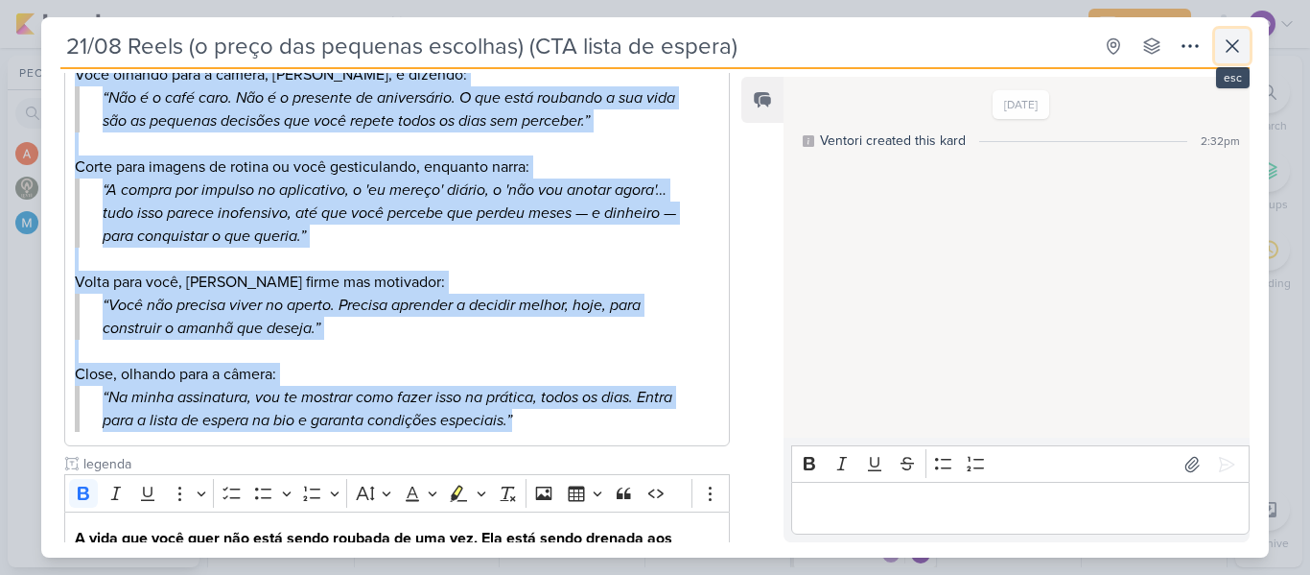
click at [1237, 35] on icon at bounding box center [1232, 46] width 23 height 23
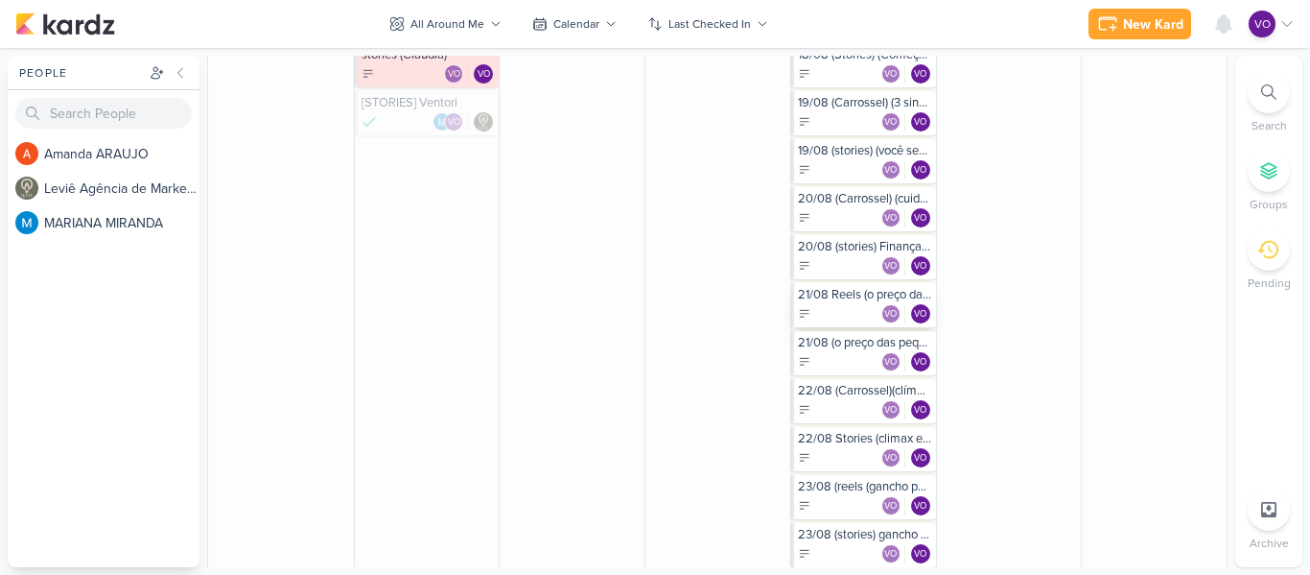
scroll to position [902, 0]
click at [846, 403] on div "VO VO" at bounding box center [865, 409] width 134 height 19
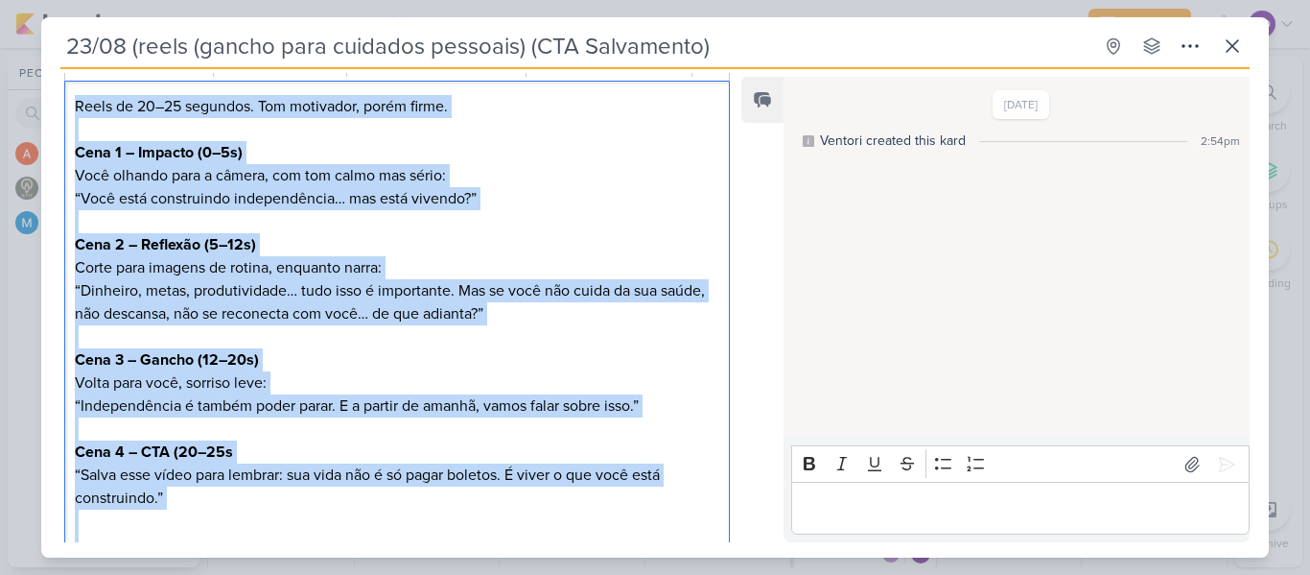
scroll to position [294, 0]
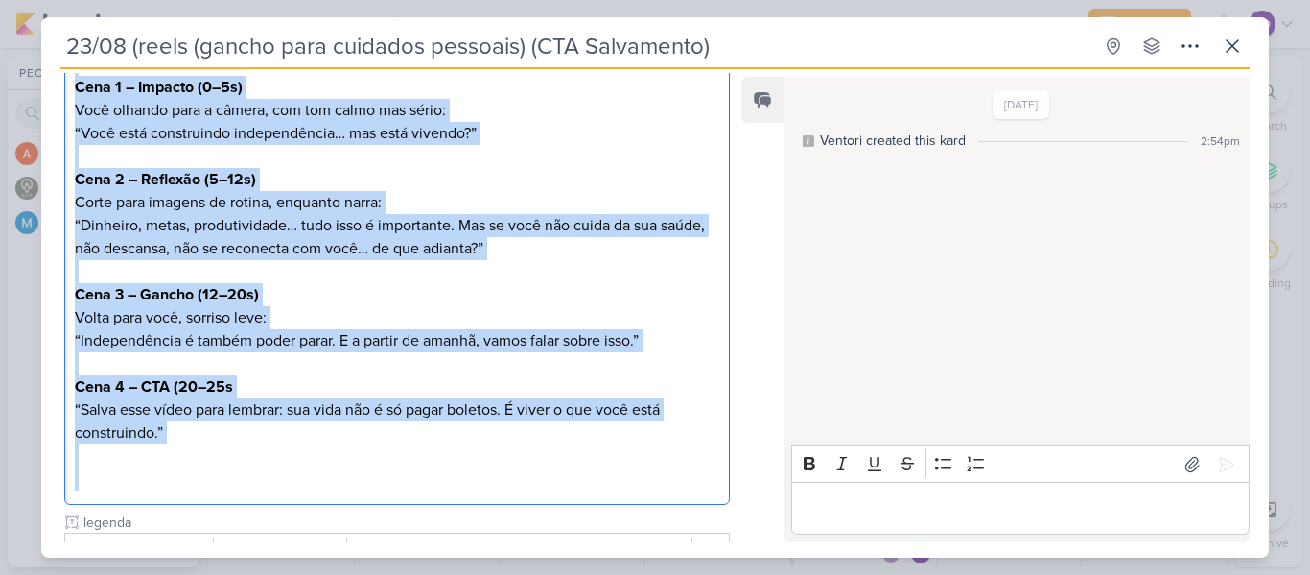
drag, startPoint x: 77, startPoint y: 242, endPoint x: 467, endPoint y: 476, distance: 455.2
click at [467, 476] on div "Reels de 20–25 segundos. Tom motivador, porém firme. Cena 1 – Impacto (0–5s) Vo…" at bounding box center [397, 260] width 666 height 490
copy div "Reels de 20–25 segundos. Tom motivador, porém firme. Cena 1 – Impacto (0–5s) Vo…"
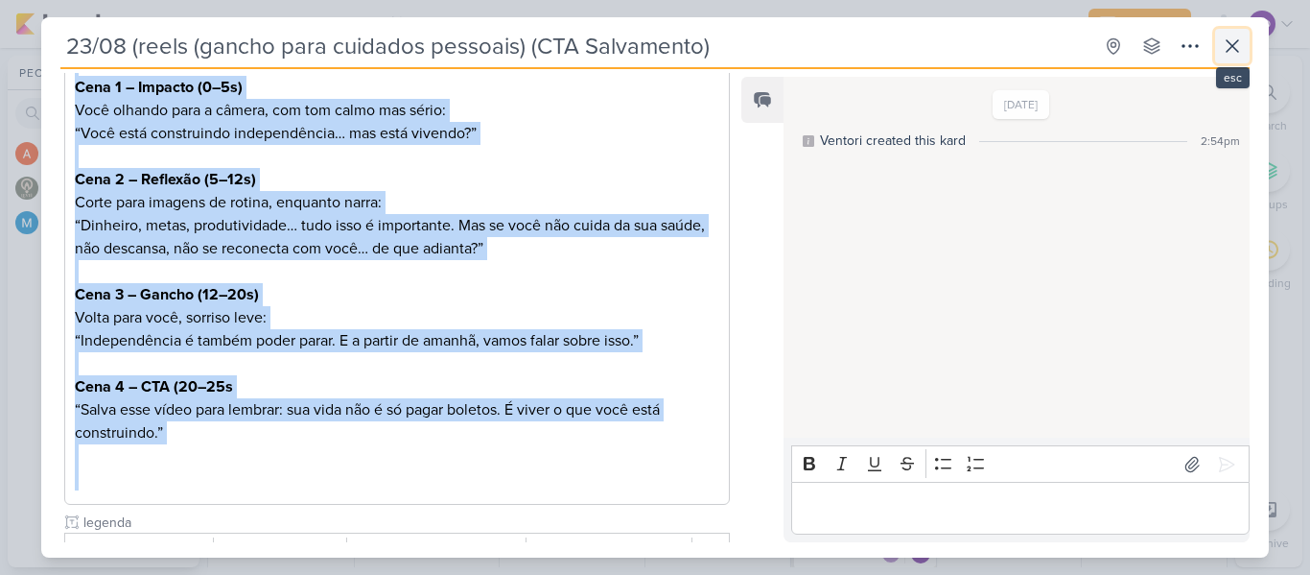
click at [1239, 49] on icon at bounding box center [1232, 46] width 23 height 23
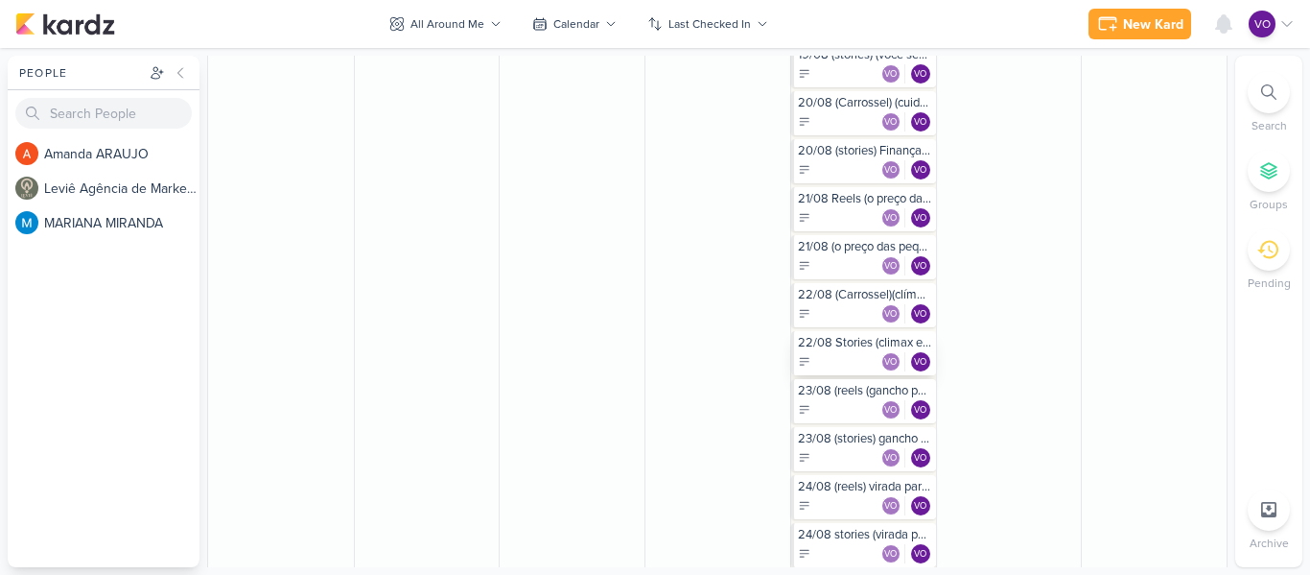
scroll to position [998, 0]
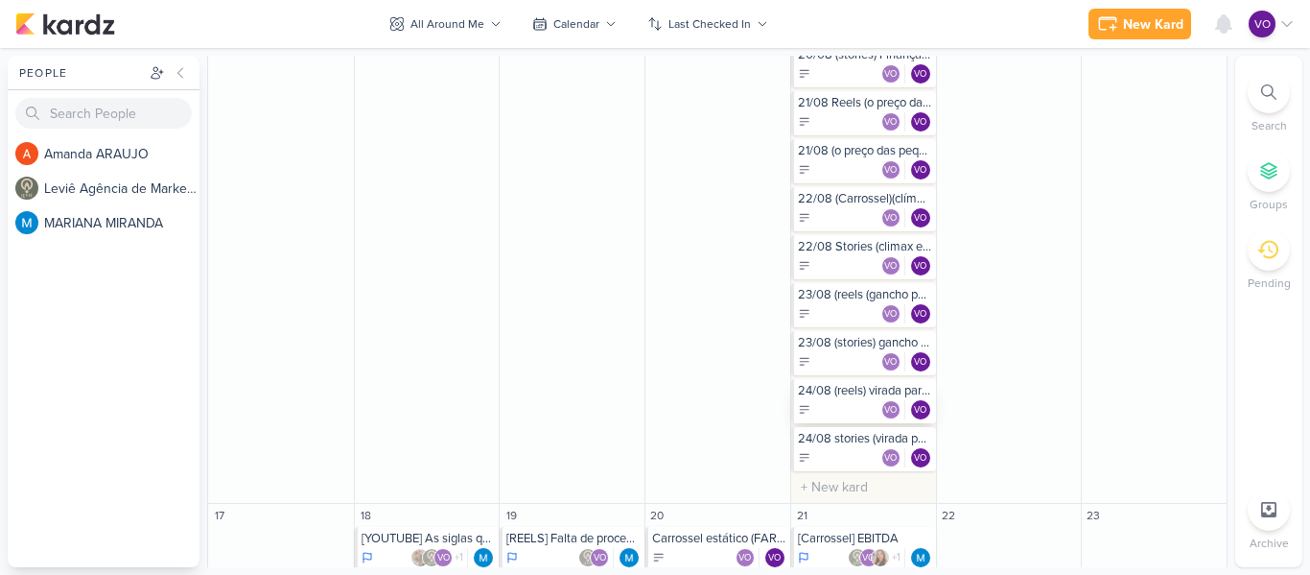
click at [834, 407] on div "VO VO" at bounding box center [865, 409] width 134 height 19
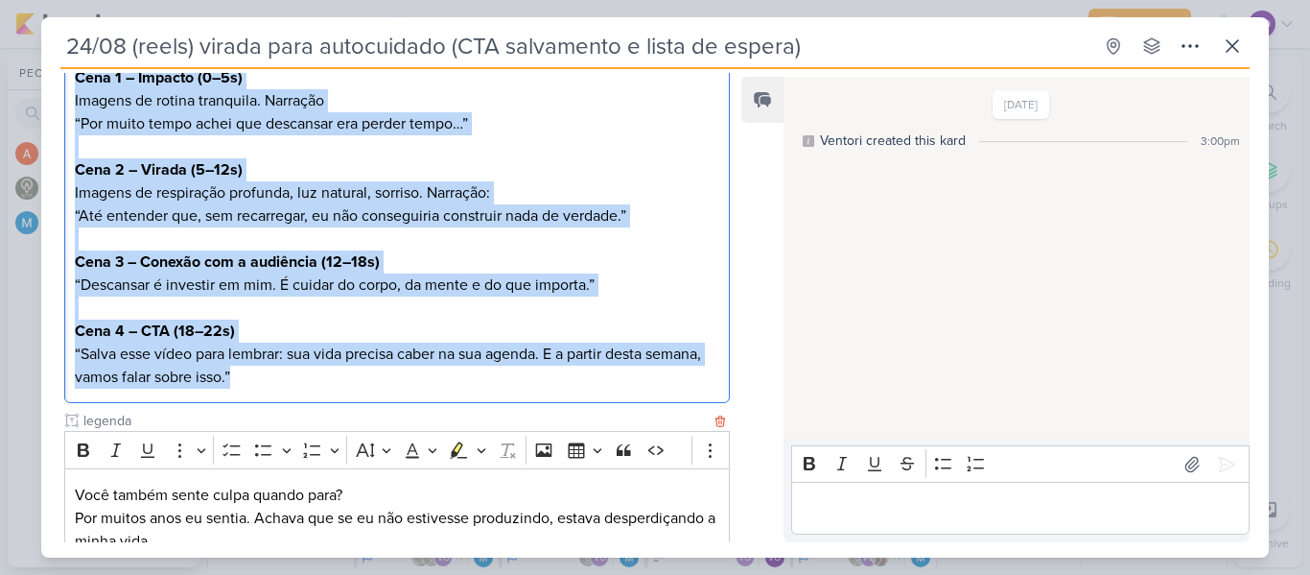
scroll to position [305, 0]
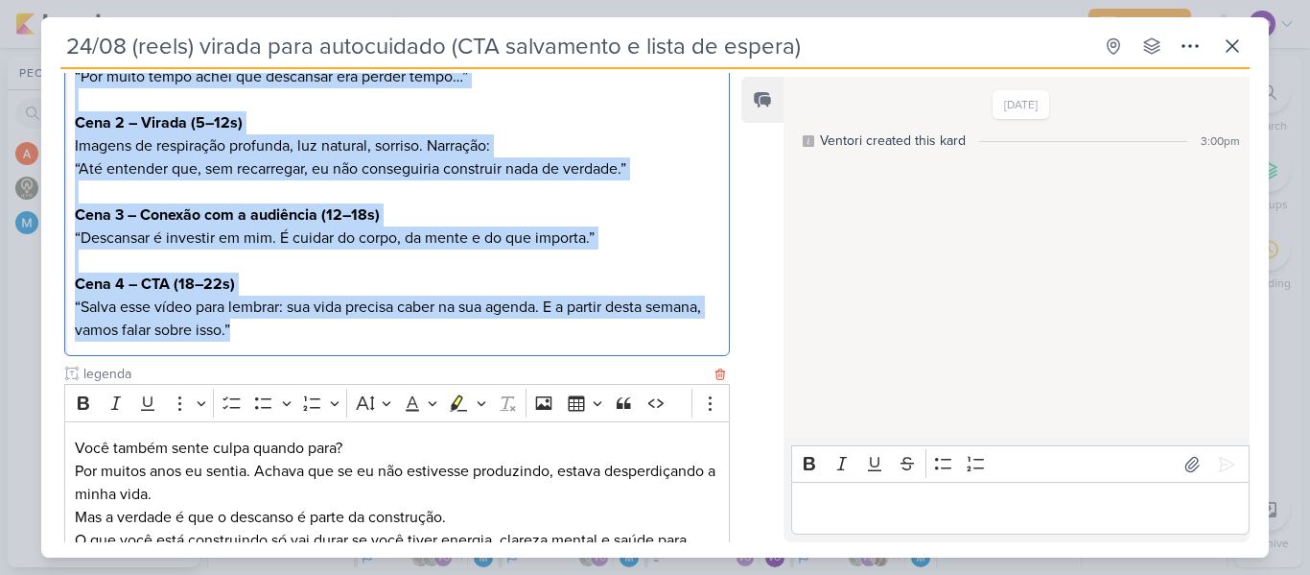
drag, startPoint x: 74, startPoint y: 242, endPoint x: 355, endPoint y: 364, distance: 306.3
click at [355, 364] on div "Rich Text Editor Bold Italic Underline More To-do List Bulleted List Bulleted L…" at bounding box center [397, 371] width 666 height 849
copy div "Cena 1 – Impacto (0–5s) Imagens de rotina tranquila. Narração “Por muito tempo …"
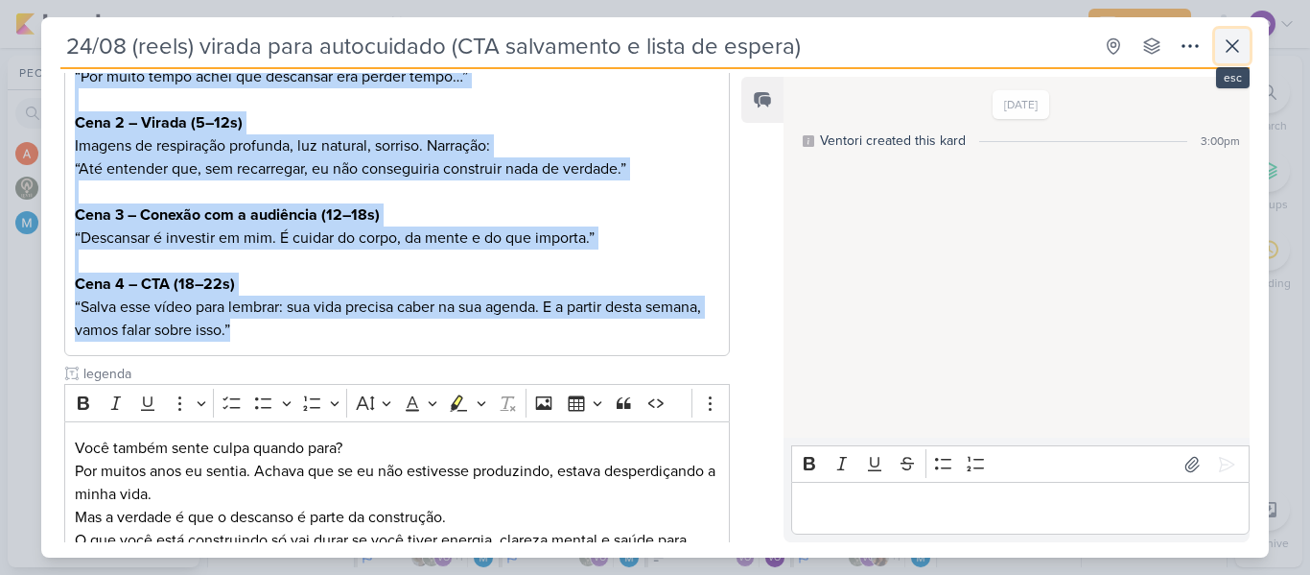
click at [1228, 47] on icon at bounding box center [1232, 46] width 23 height 23
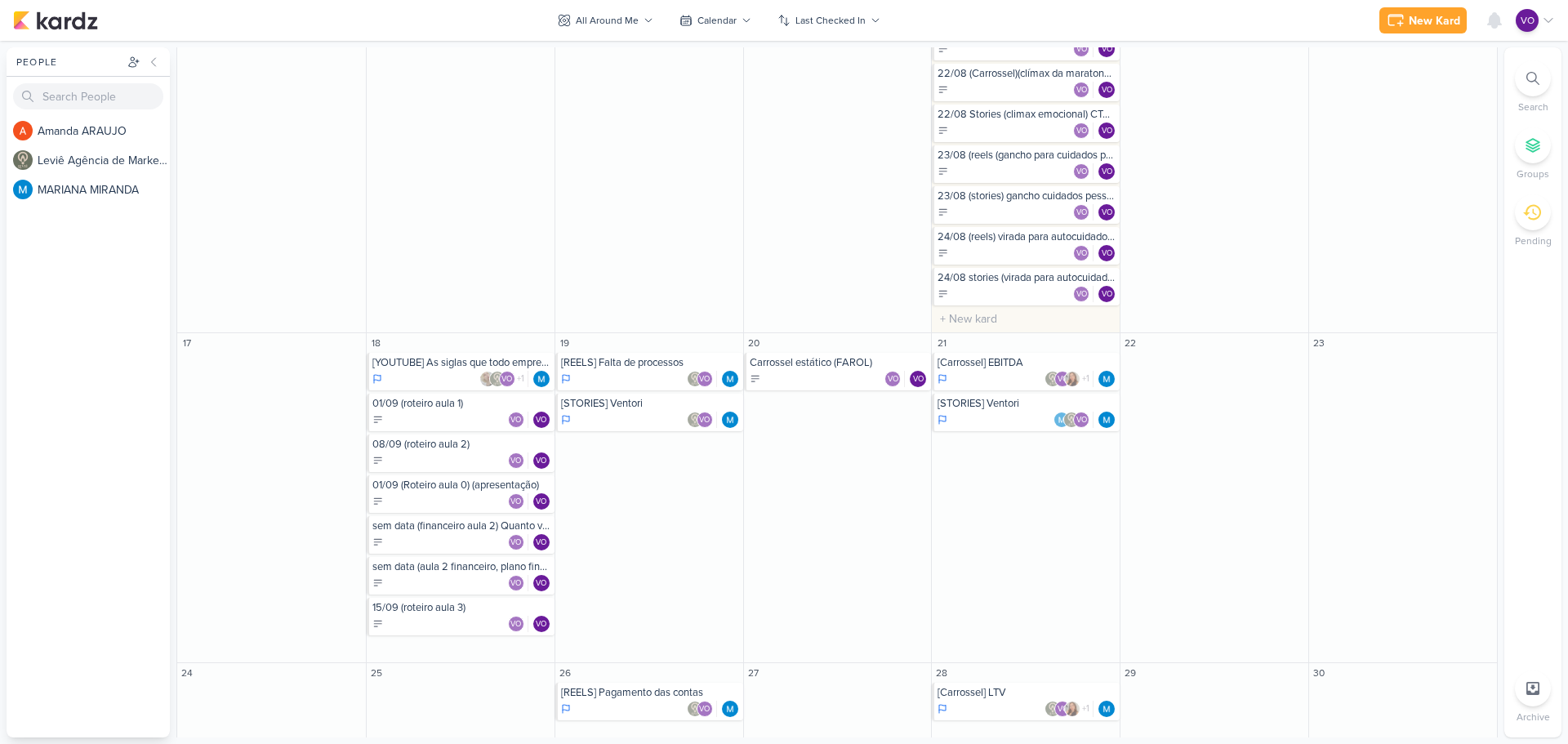
scroll to position [980, 0]
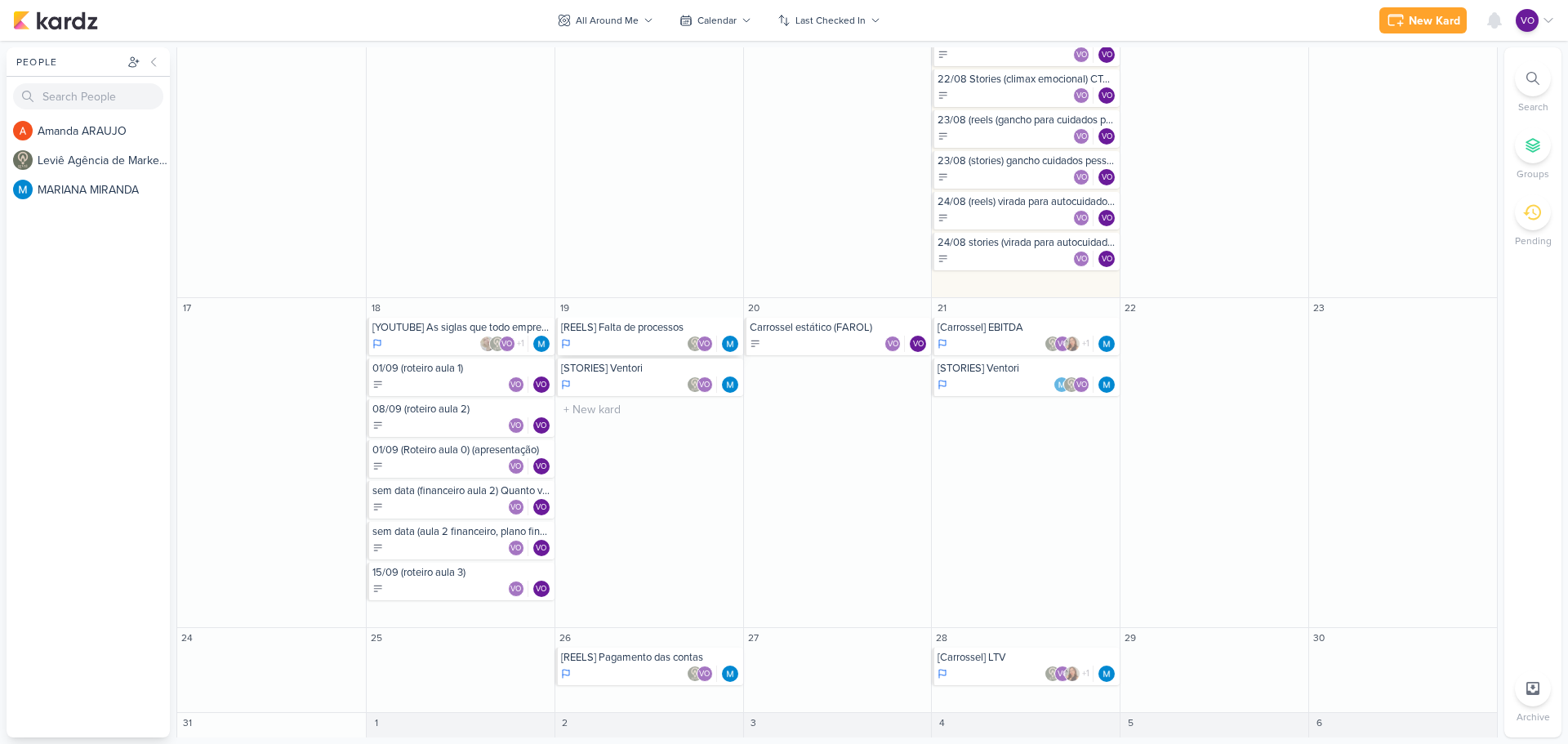
click at [644, 337] on div "VO" at bounding box center [650, 343] width 179 height 16
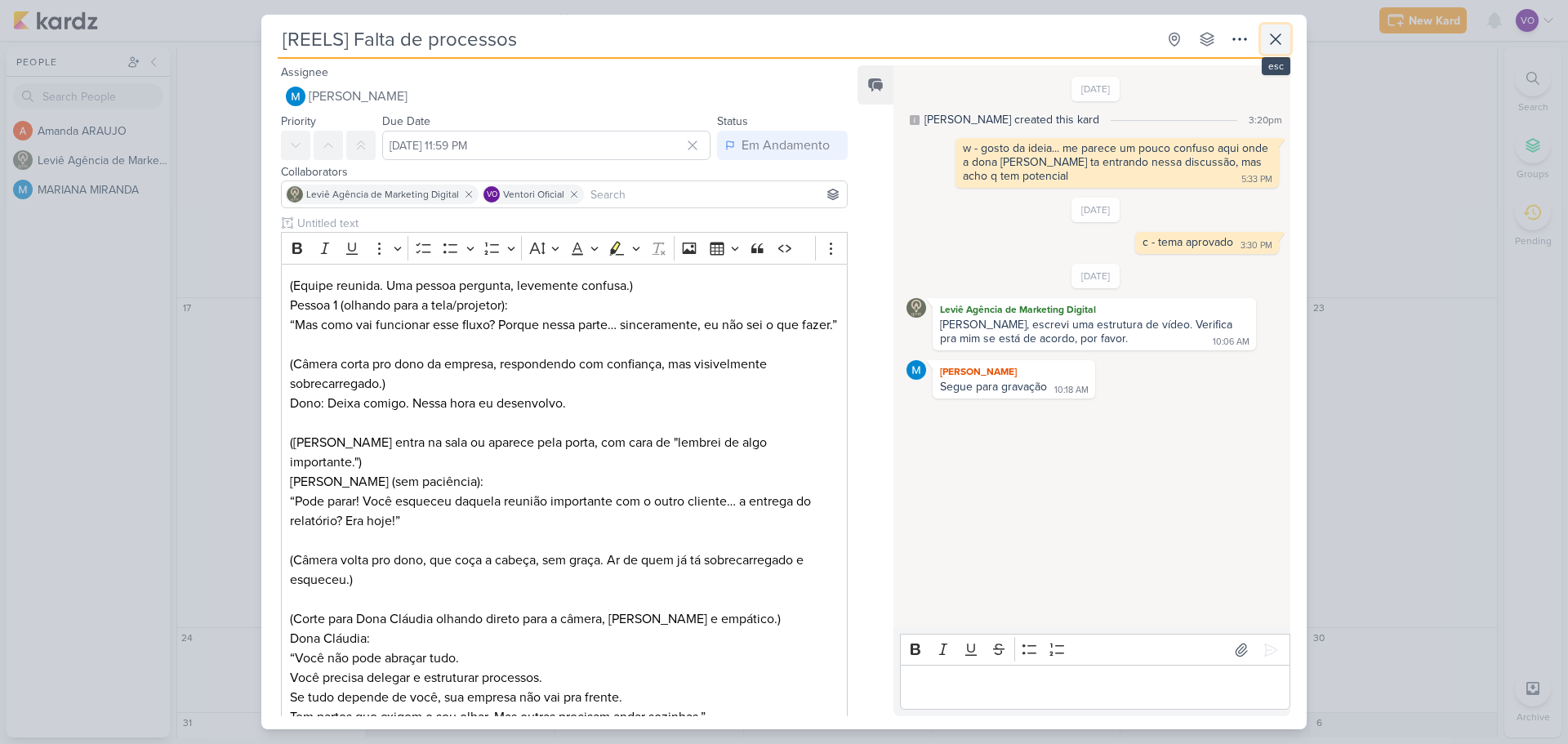
click at [1273, 48] on icon at bounding box center [1275, 39] width 20 height 20
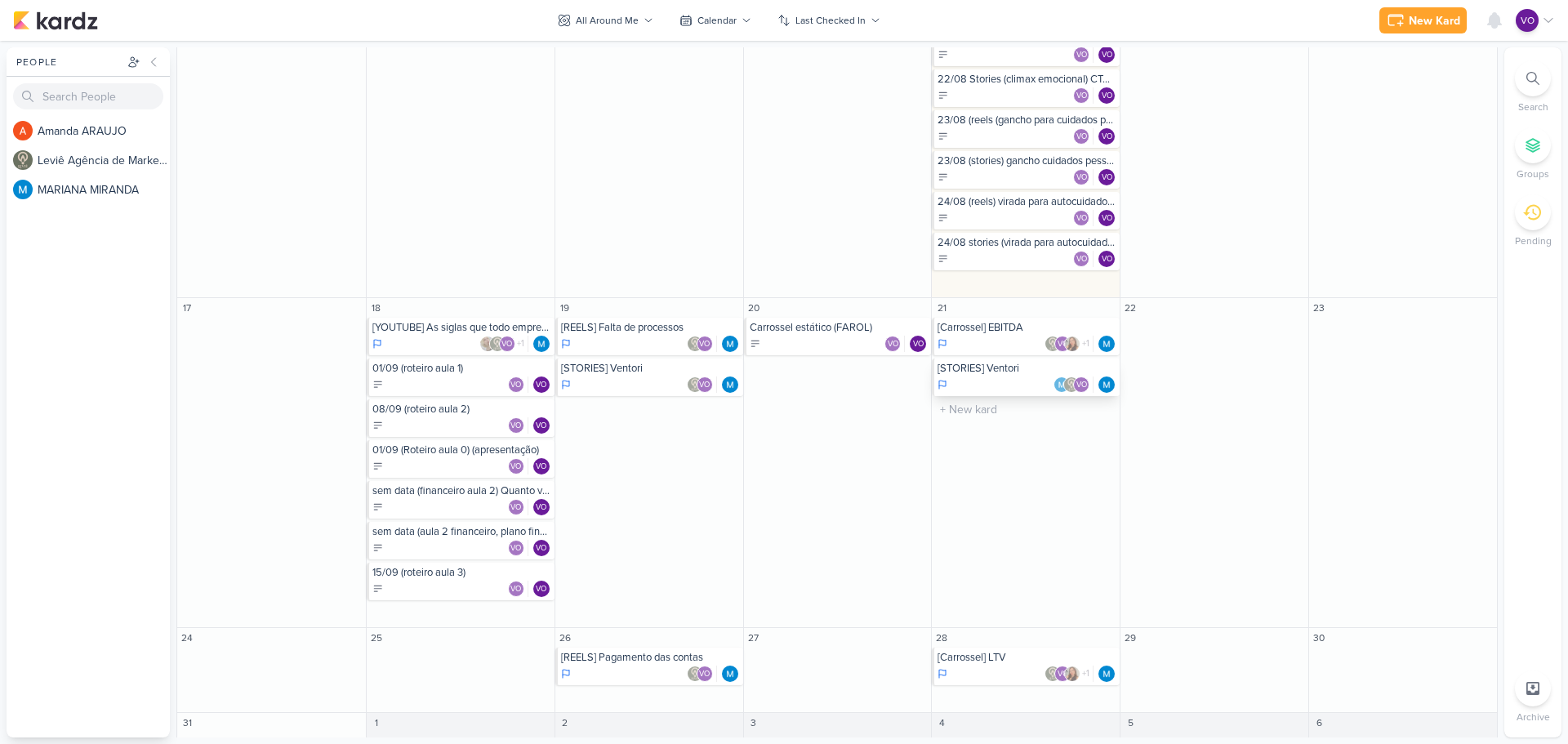
click at [989, 380] on div "VO" at bounding box center [1027, 384] width 179 height 16
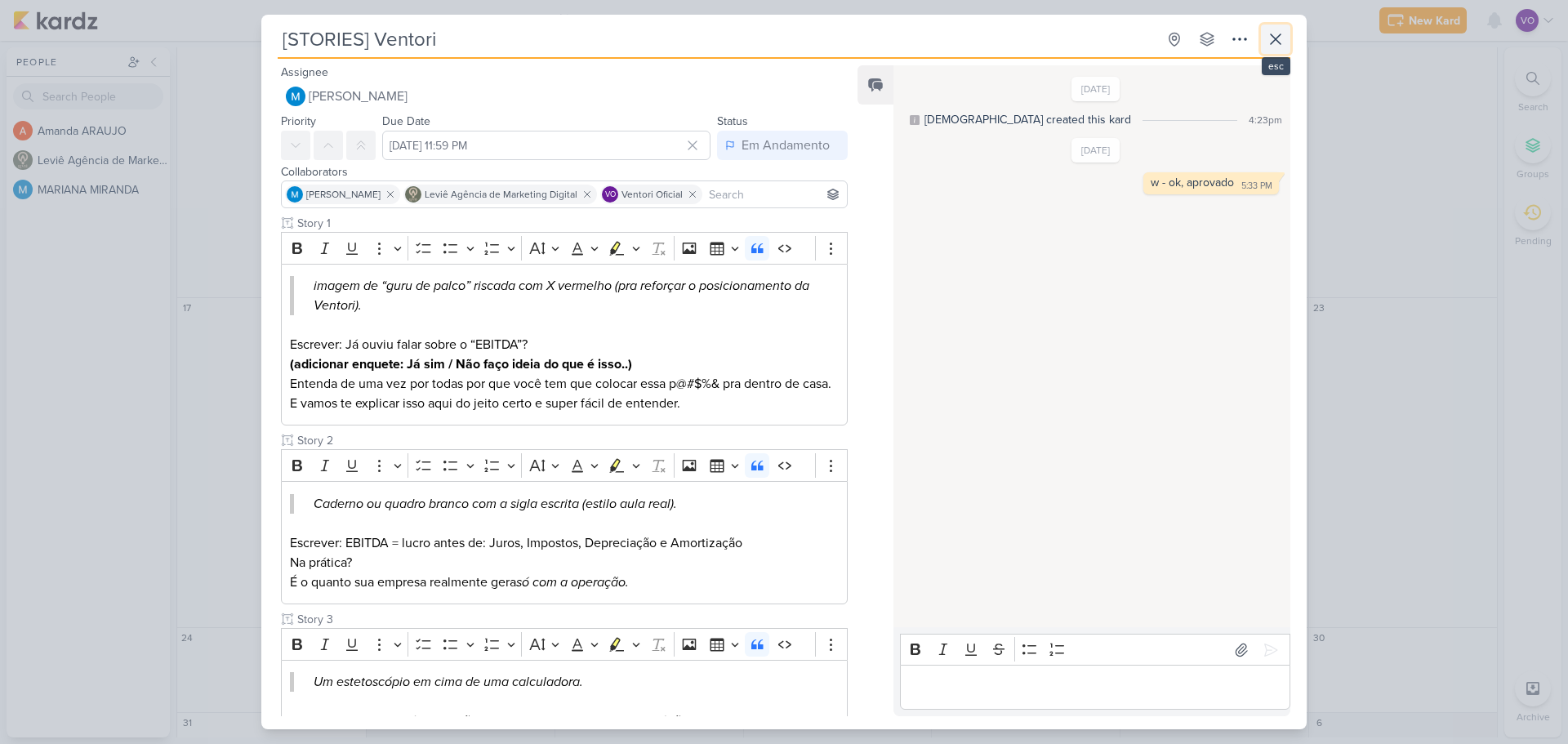
click at [1278, 37] on icon at bounding box center [1275, 39] width 10 height 10
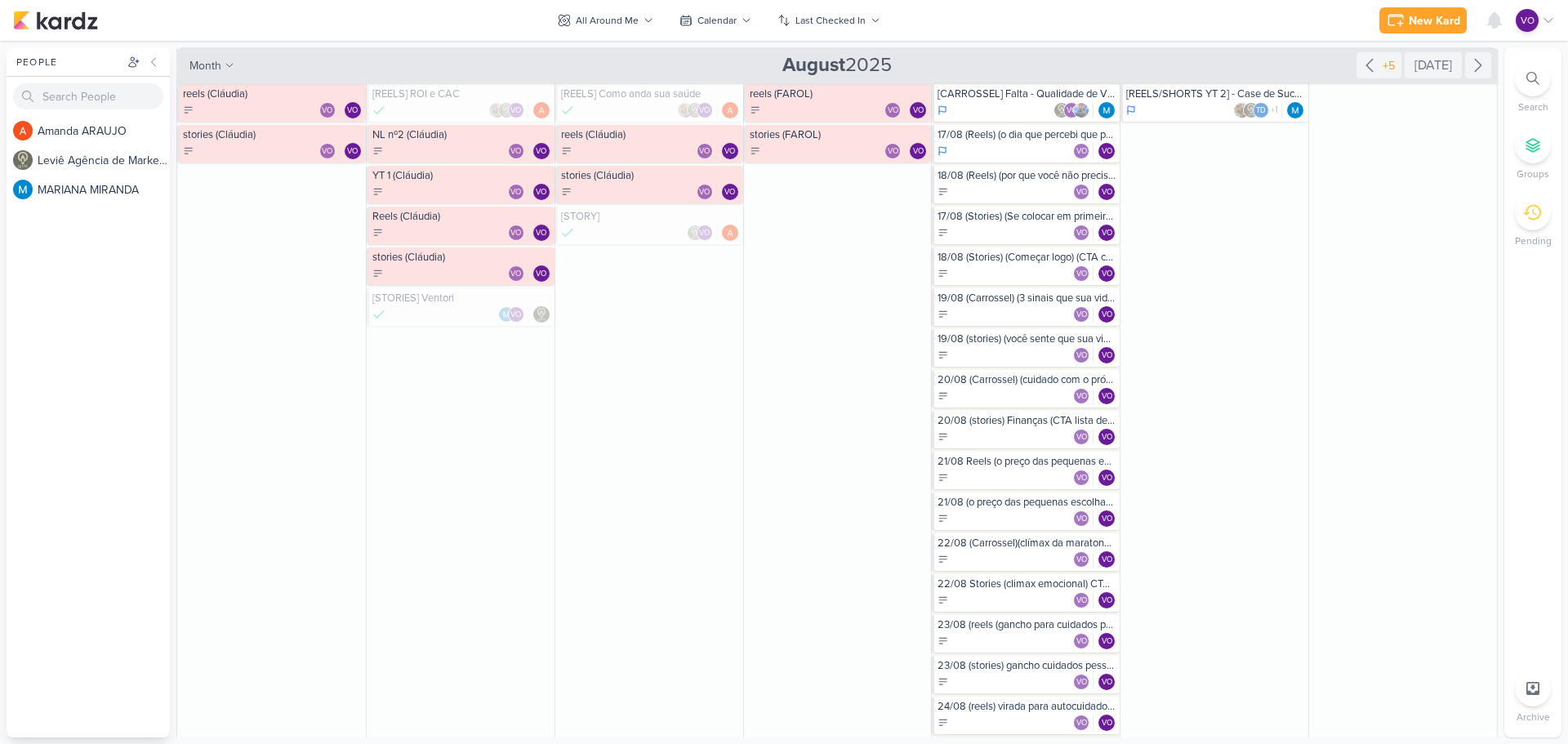
scroll to position [409, 0]
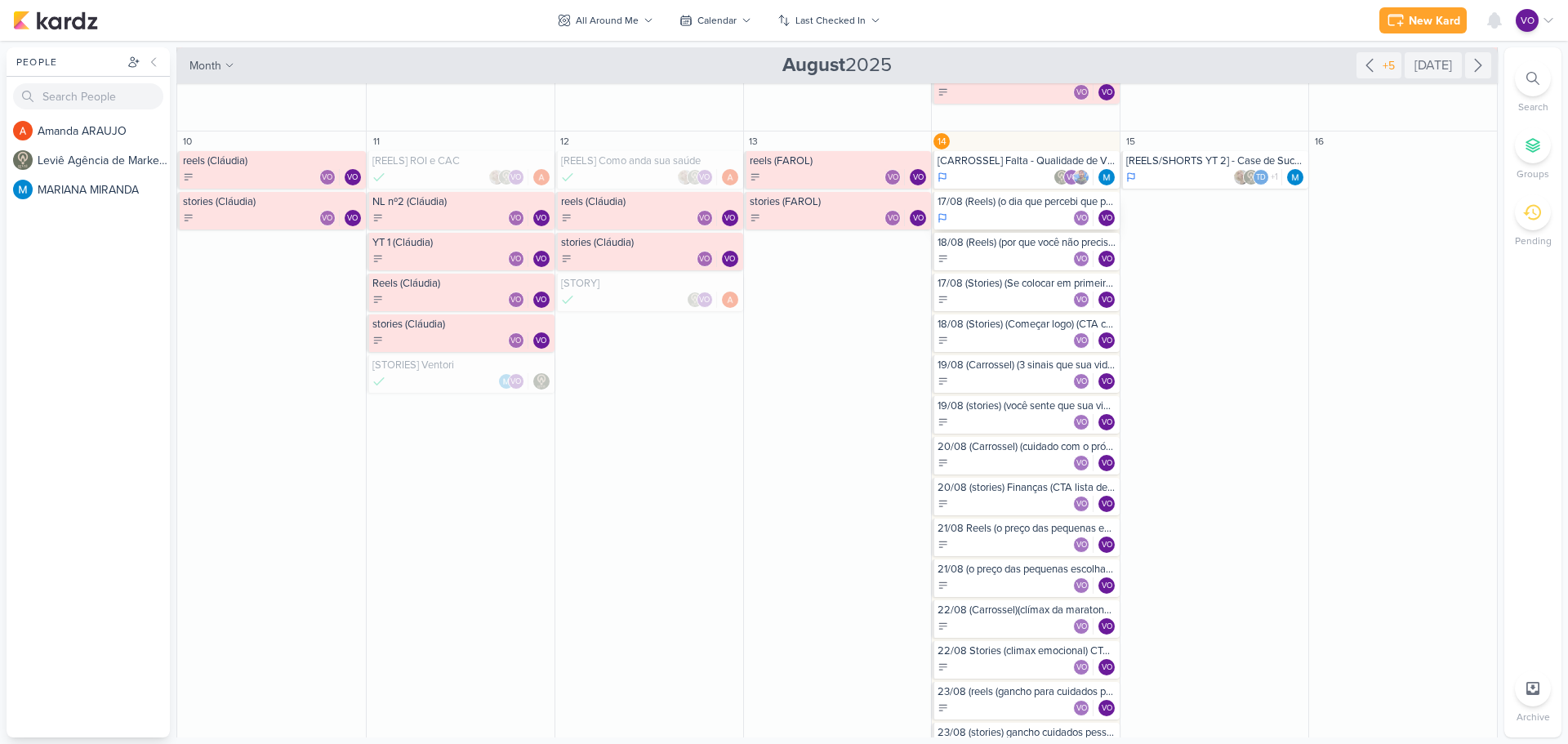
click at [994, 213] on div "VO VO" at bounding box center [1027, 218] width 179 height 16
